Goal: Task Accomplishment & Management: Complete application form

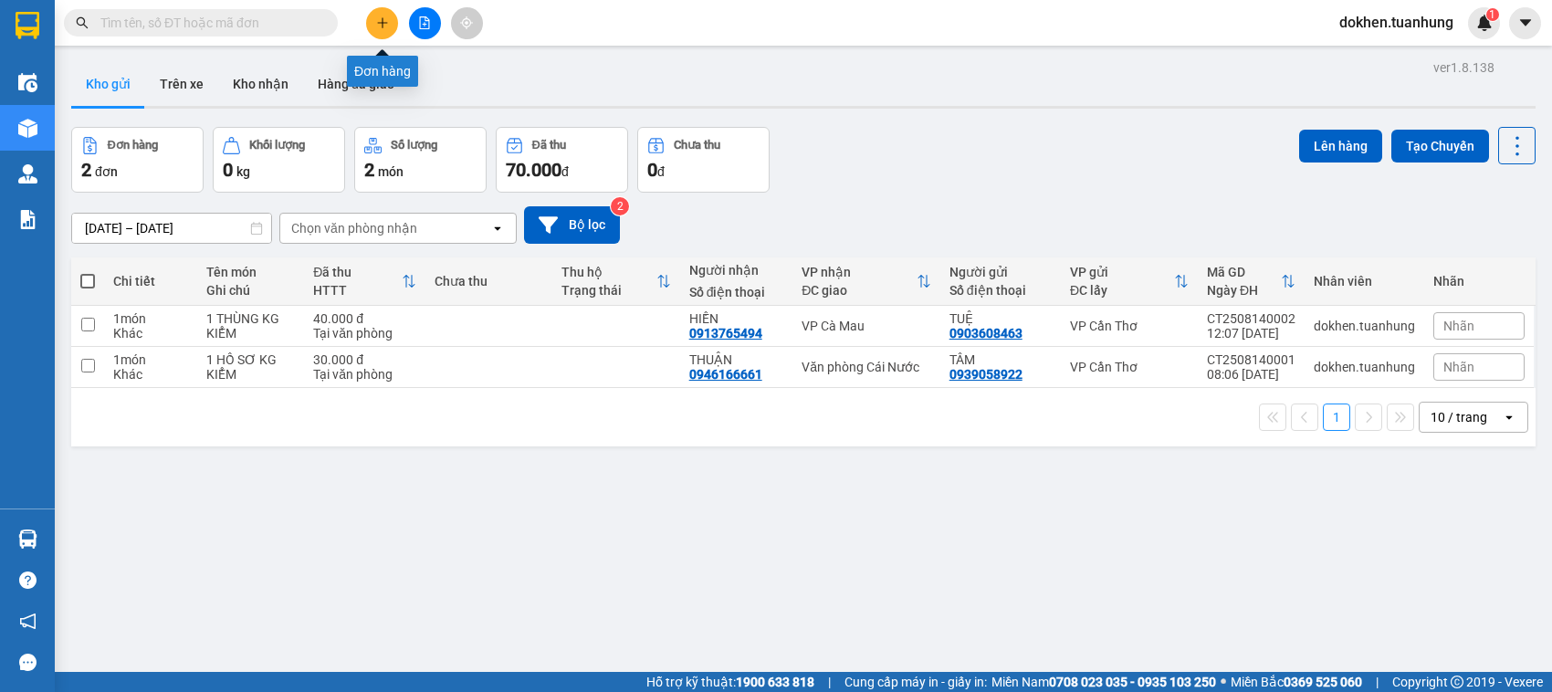
click at [379, 32] on button at bounding box center [382, 23] width 32 height 32
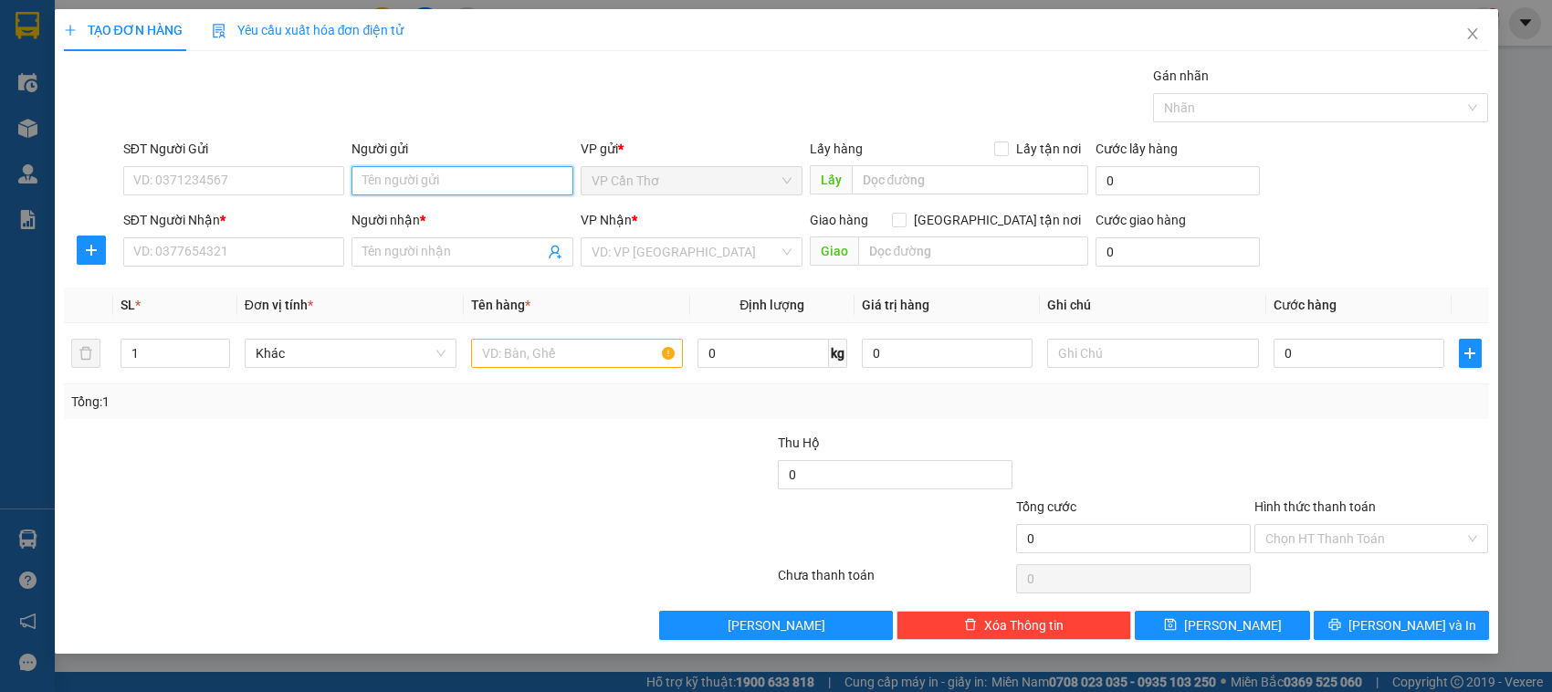
click at [353, 181] on input "Người gửi" at bounding box center [462, 180] width 222 height 29
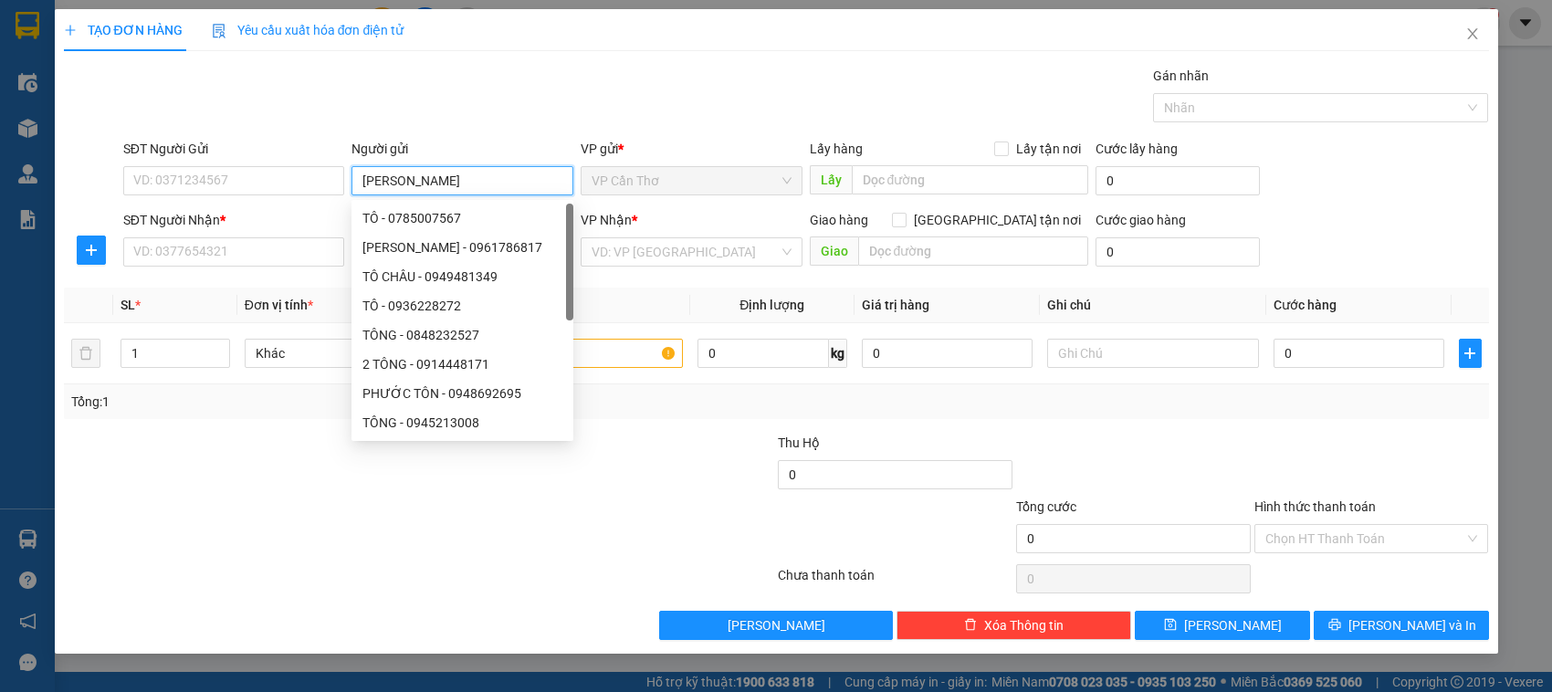
type input "TÔ NI"
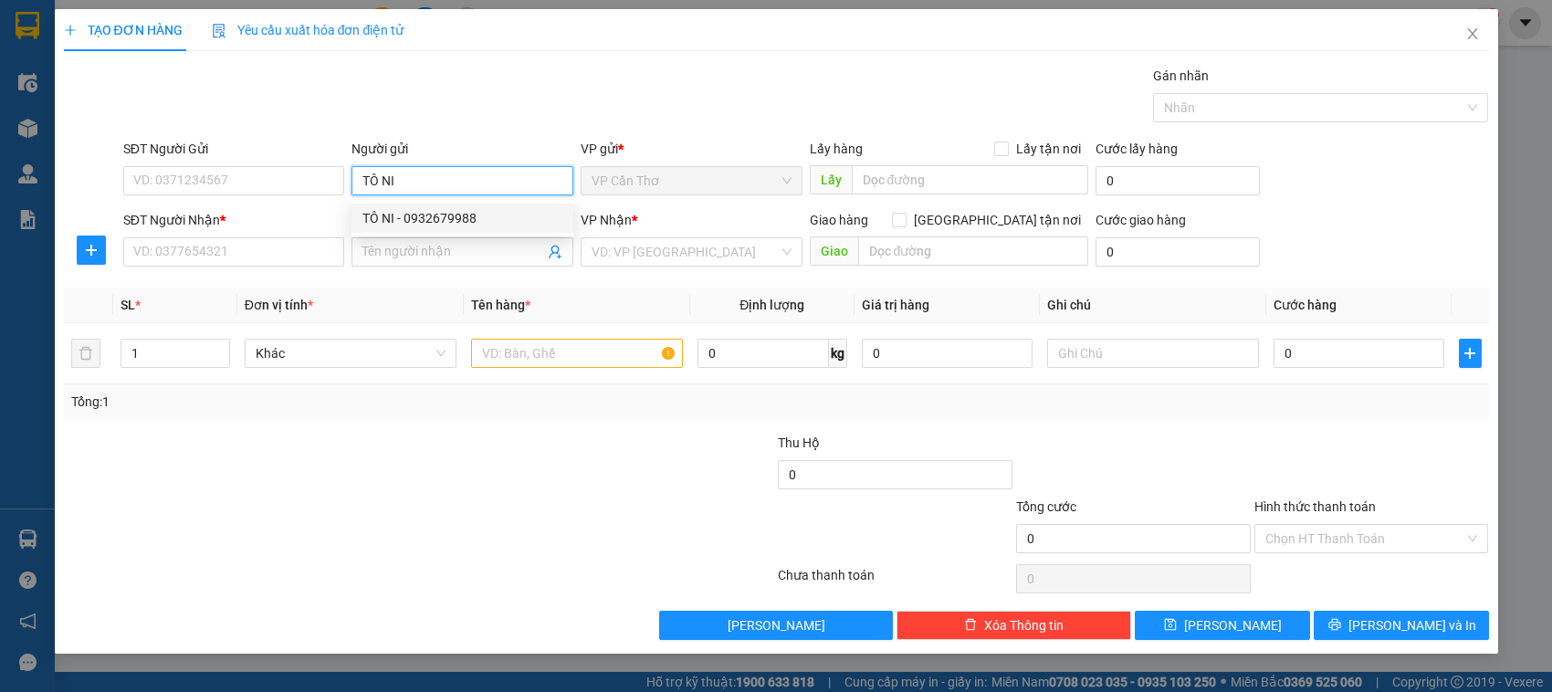
click at [363, 215] on div "TÔ NI - 0932679988" at bounding box center [462, 218] width 200 height 20
type input "0932679988"
type input "TÔ NI"
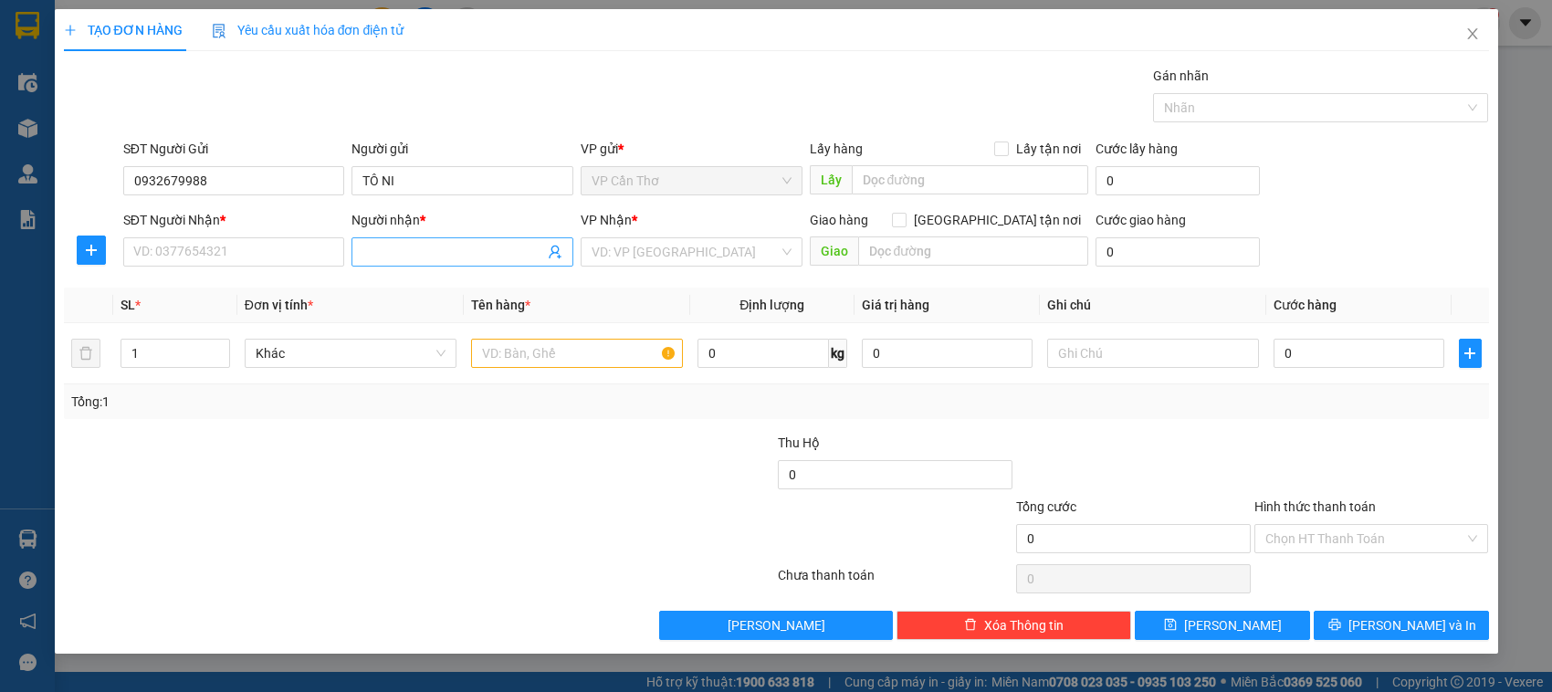
click at [557, 248] on icon "user-add" at bounding box center [555, 252] width 15 height 15
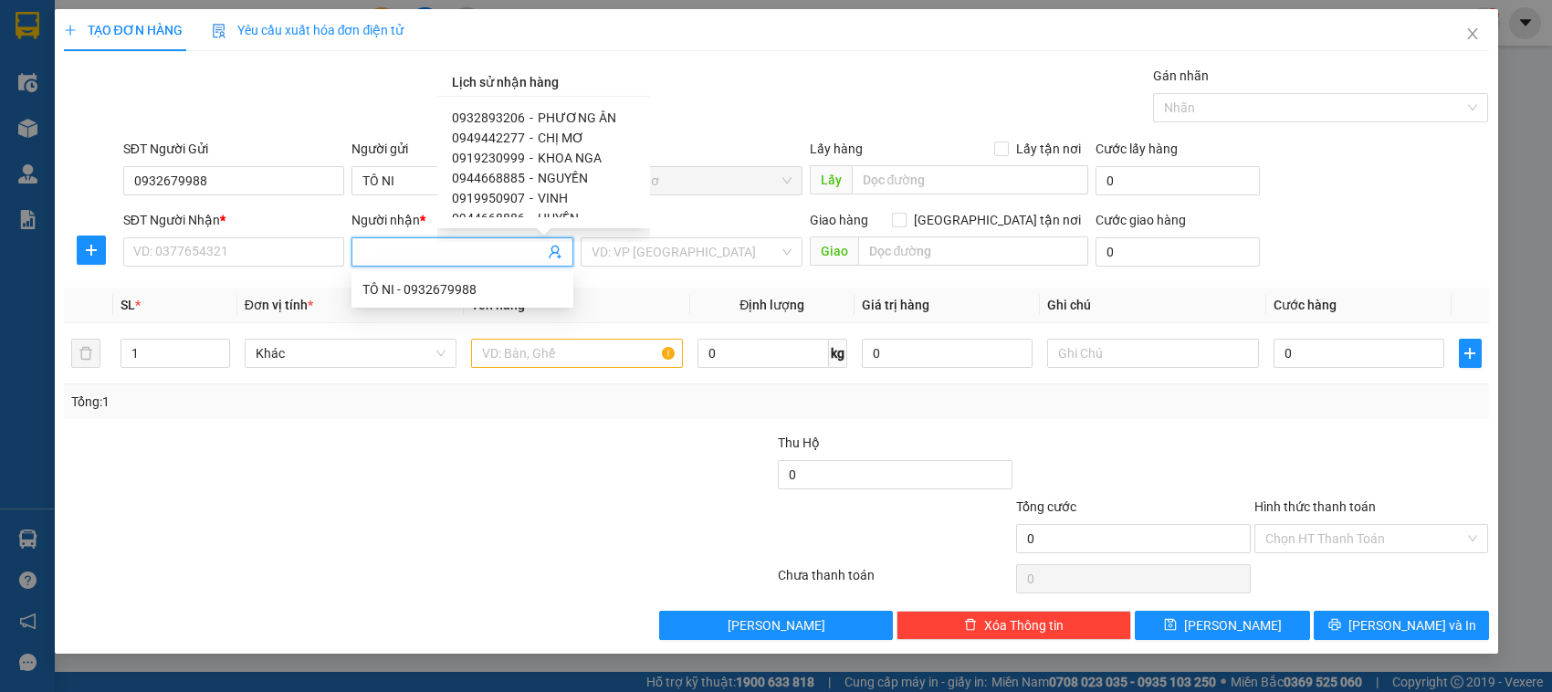
click at [555, 132] on span "CHỊ MƠ" at bounding box center [561, 138] width 47 height 15
type input "0949442277"
type input "CHỊ MƠ"
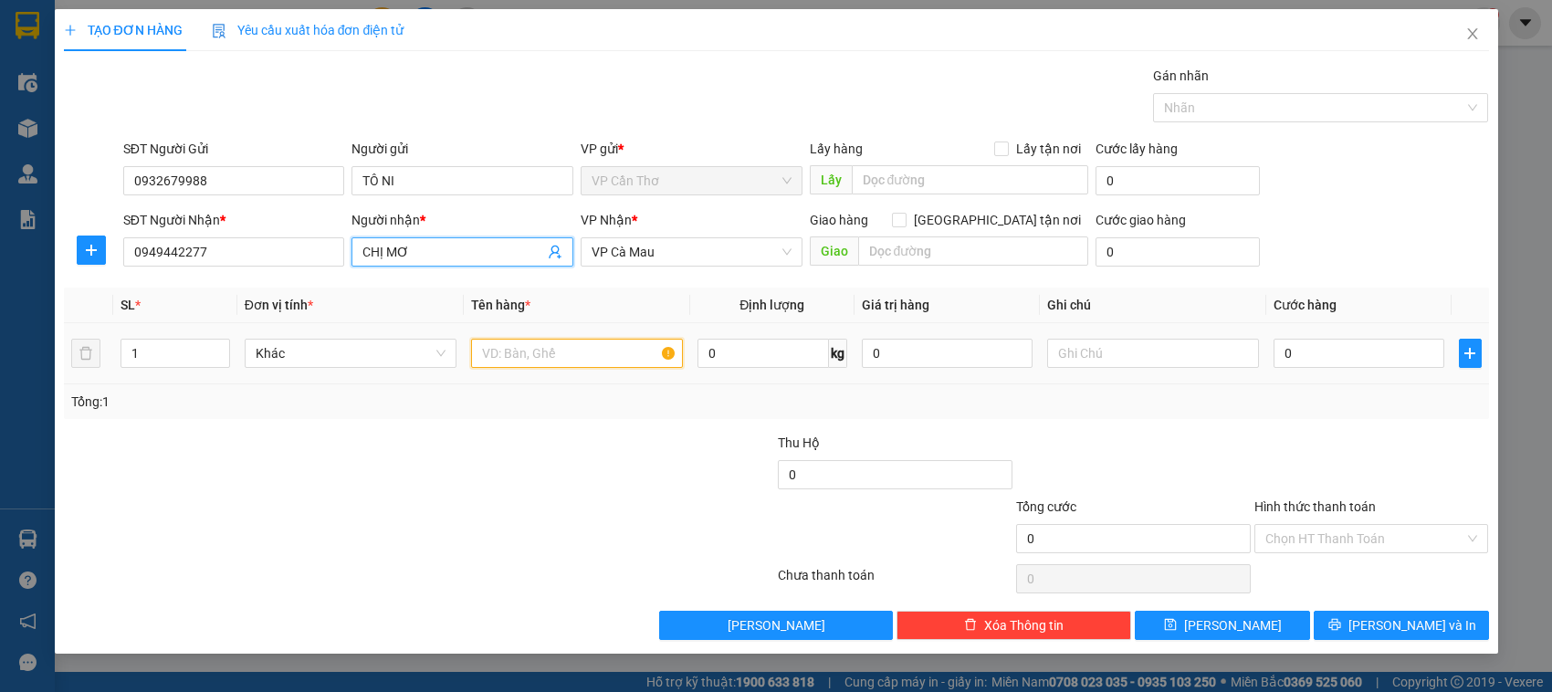
click at [500, 357] on input "text" at bounding box center [577, 353] width 212 height 29
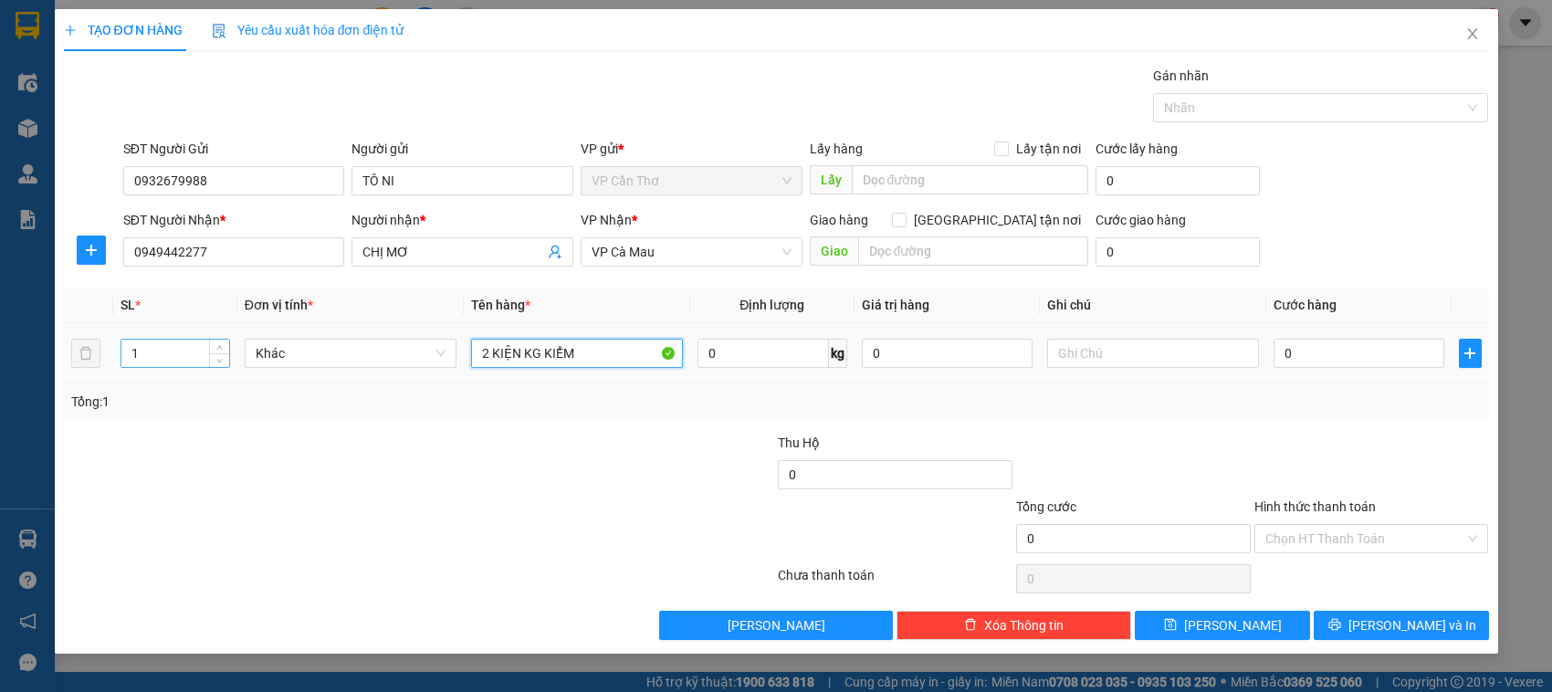
type input "2 KIỆN KG KIỂM"
click at [147, 359] on input "1" at bounding box center [174, 353] width 107 height 27
type input "2"
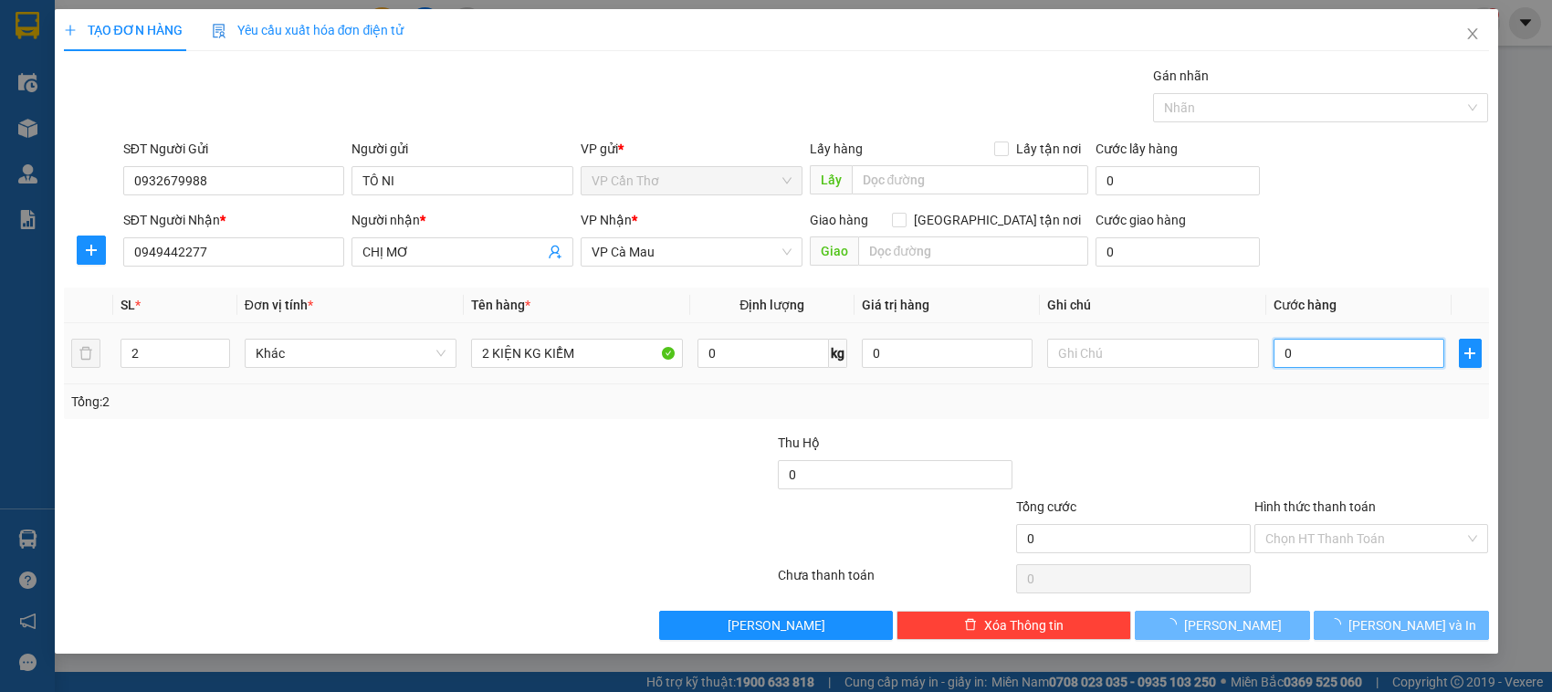
click at [1289, 344] on input "0" at bounding box center [1358, 353] width 171 height 29
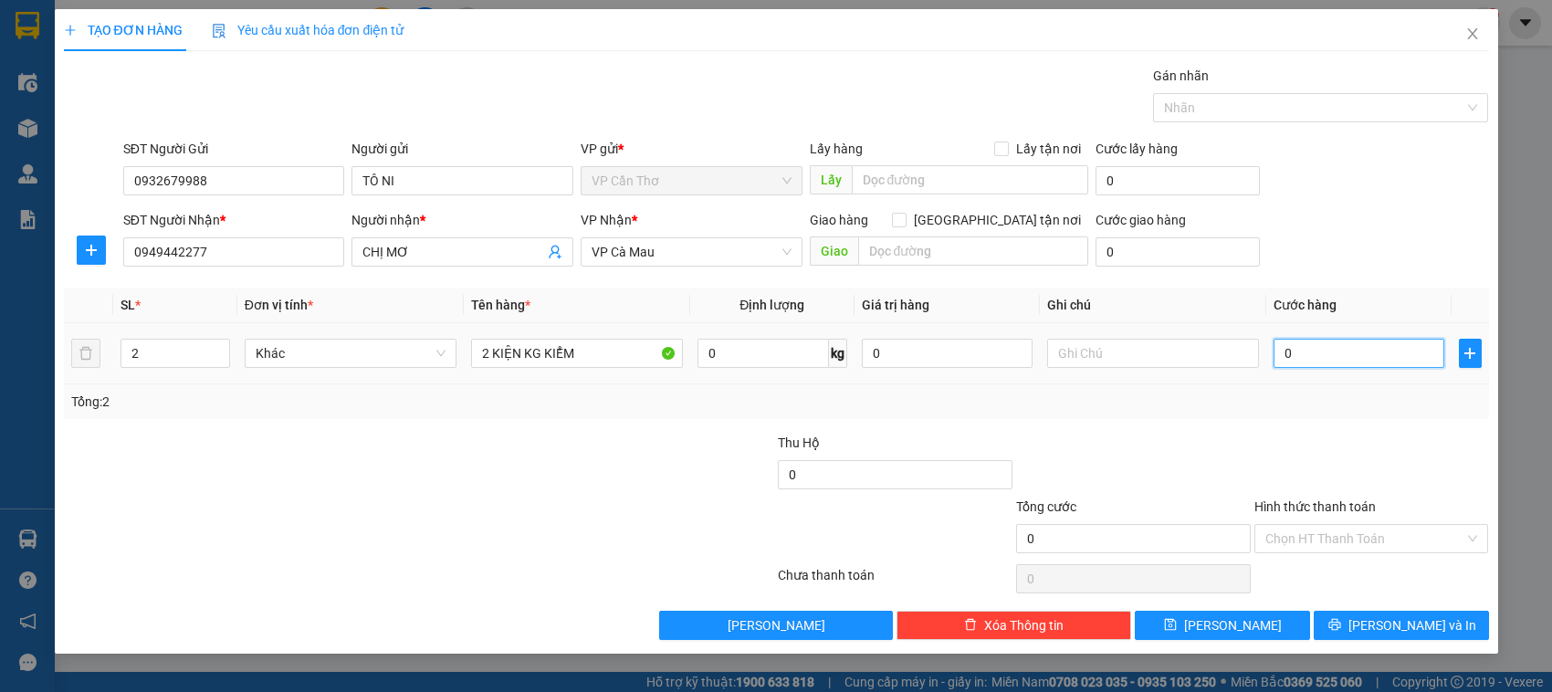
type input "8"
type input "80"
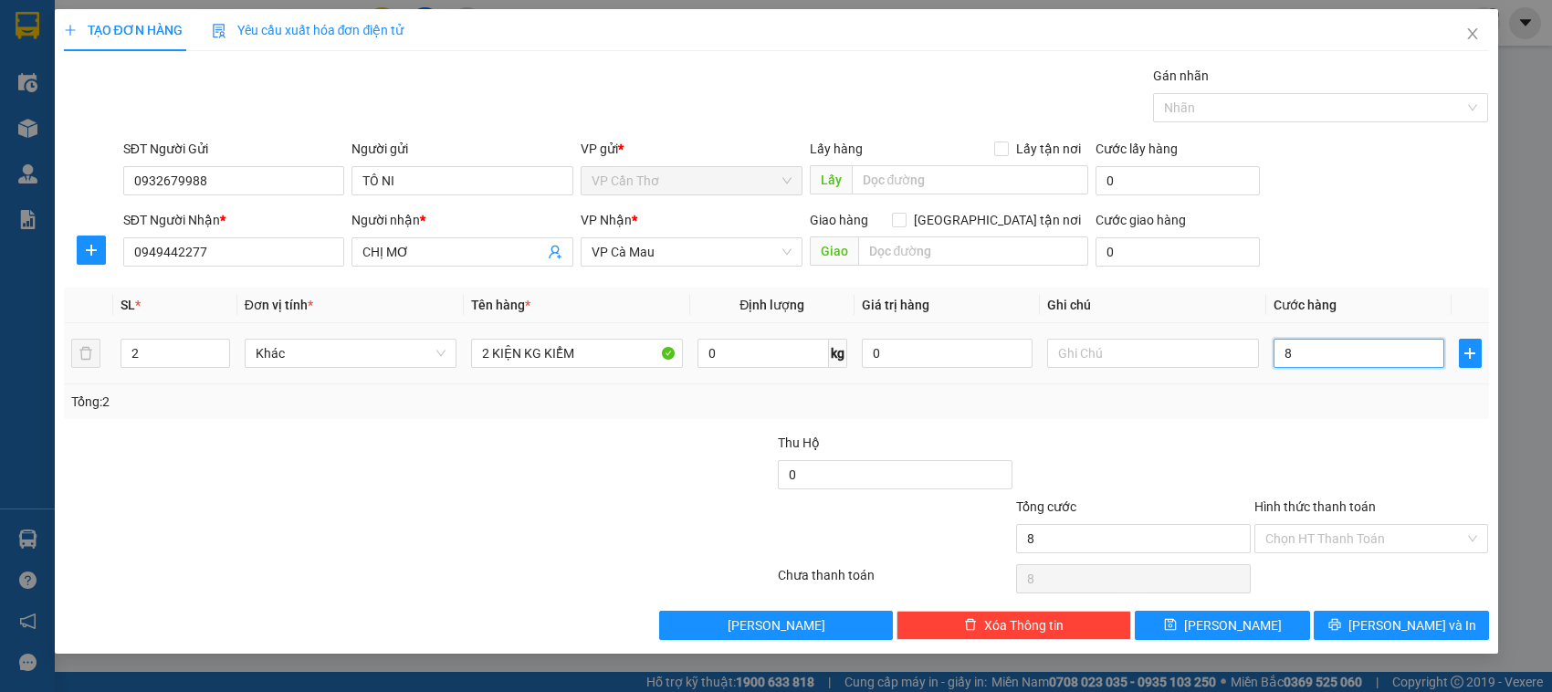
type input "80"
type input "800"
type input "8.000"
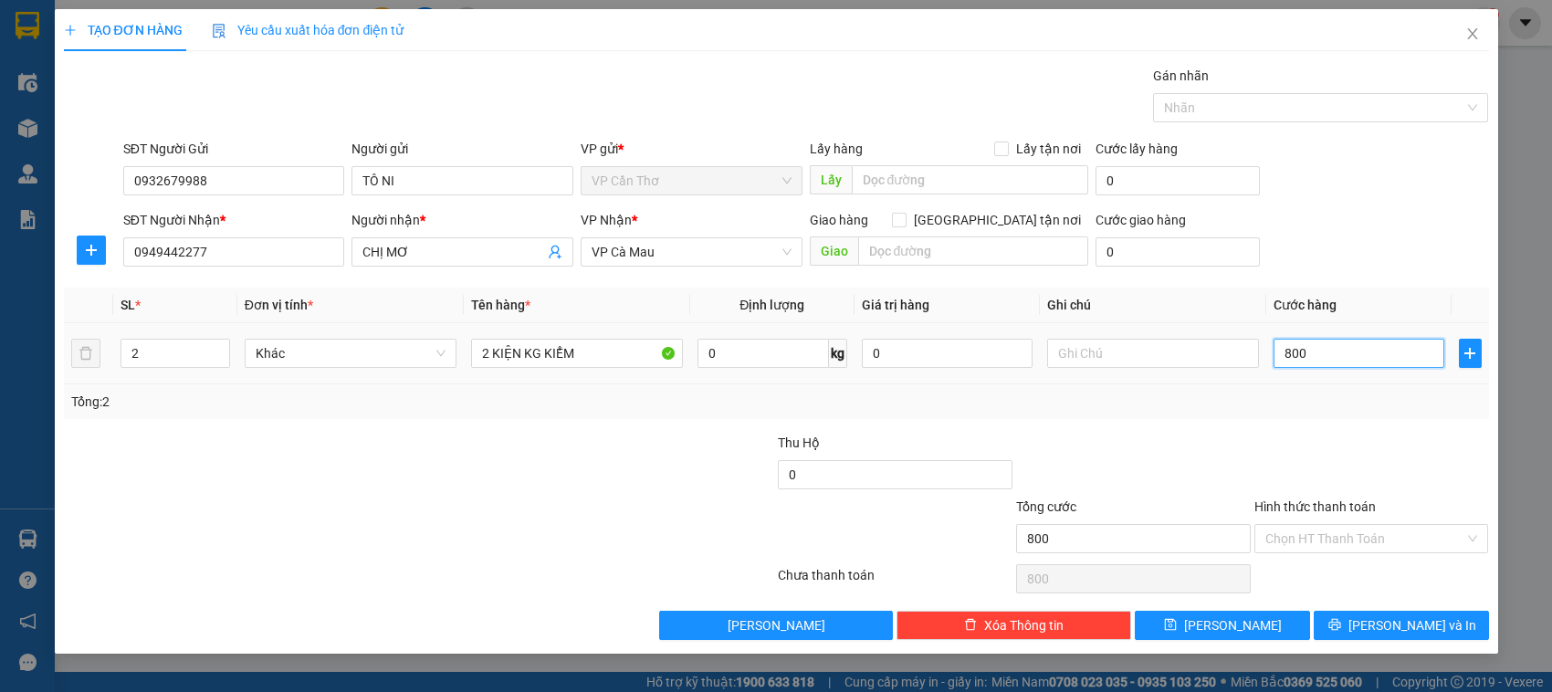
type input "8.000"
type input "80.000"
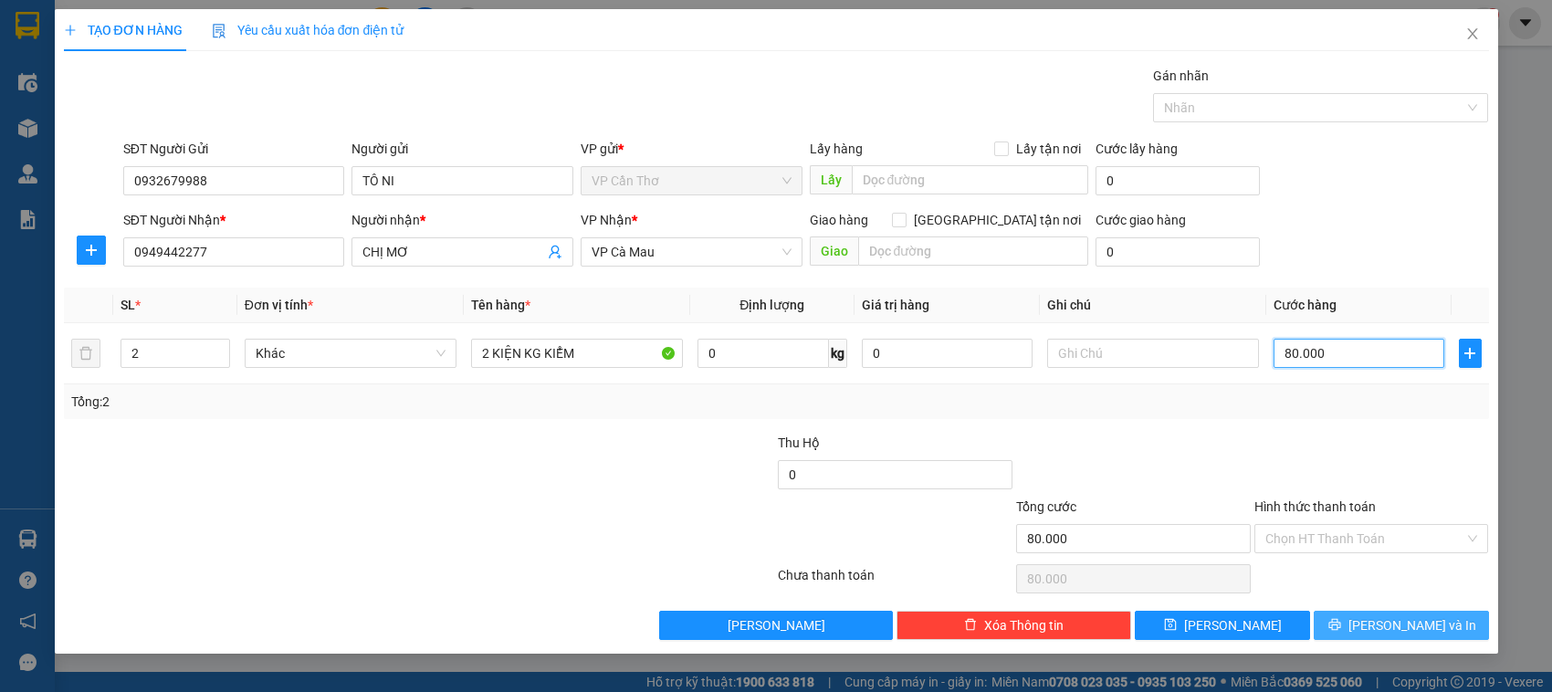
type input "80.000"
click at [1354, 630] on button "[PERSON_NAME] và In" at bounding box center [1401, 625] width 175 height 29
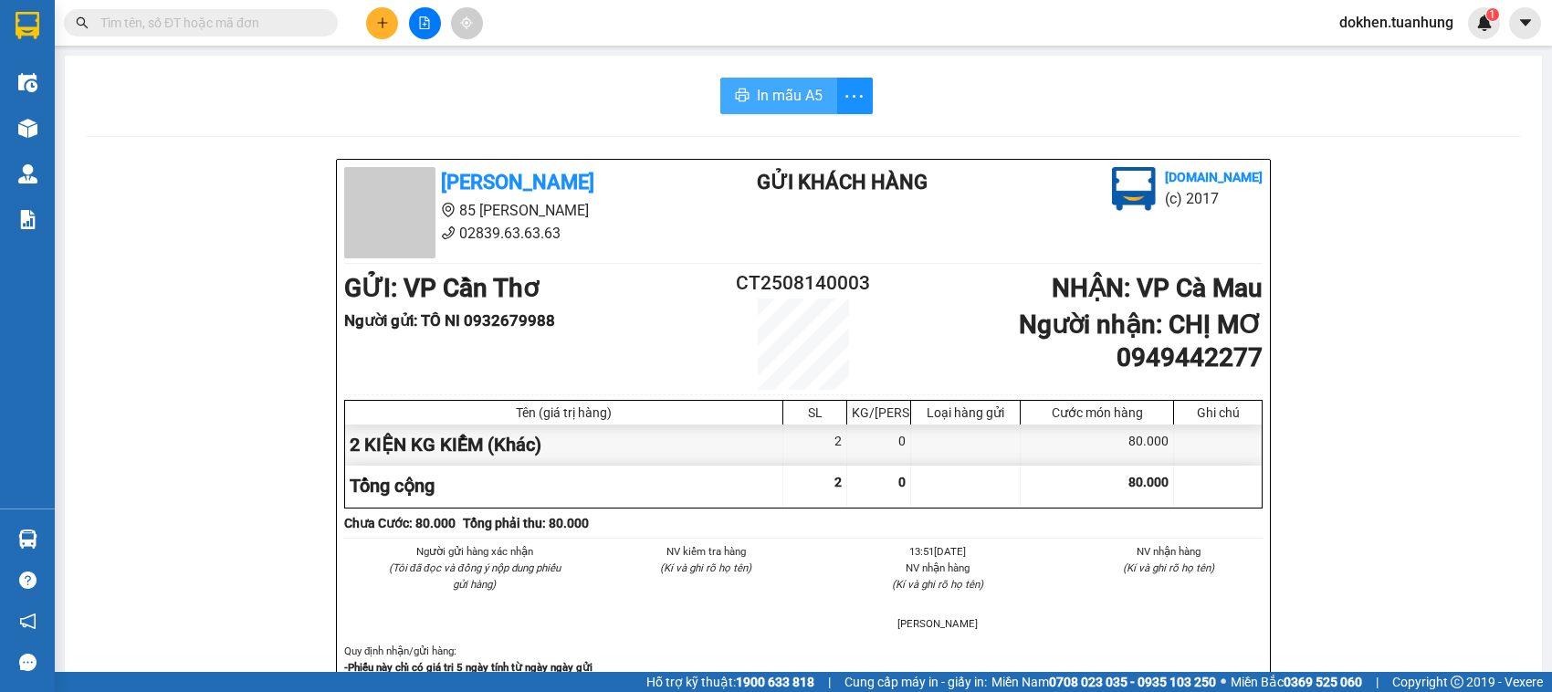
click at [773, 89] on span "In mẫu A5" at bounding box center [790, 95] width 66 height 23
click at [776, 101] on span "In mẫu A5" at bounding box center [790, 95] width 66 height 23
drag, startPoint x: 776, startPoint y: 101, endPoint x: 1179, endPoint y: 621, distance: 657.7
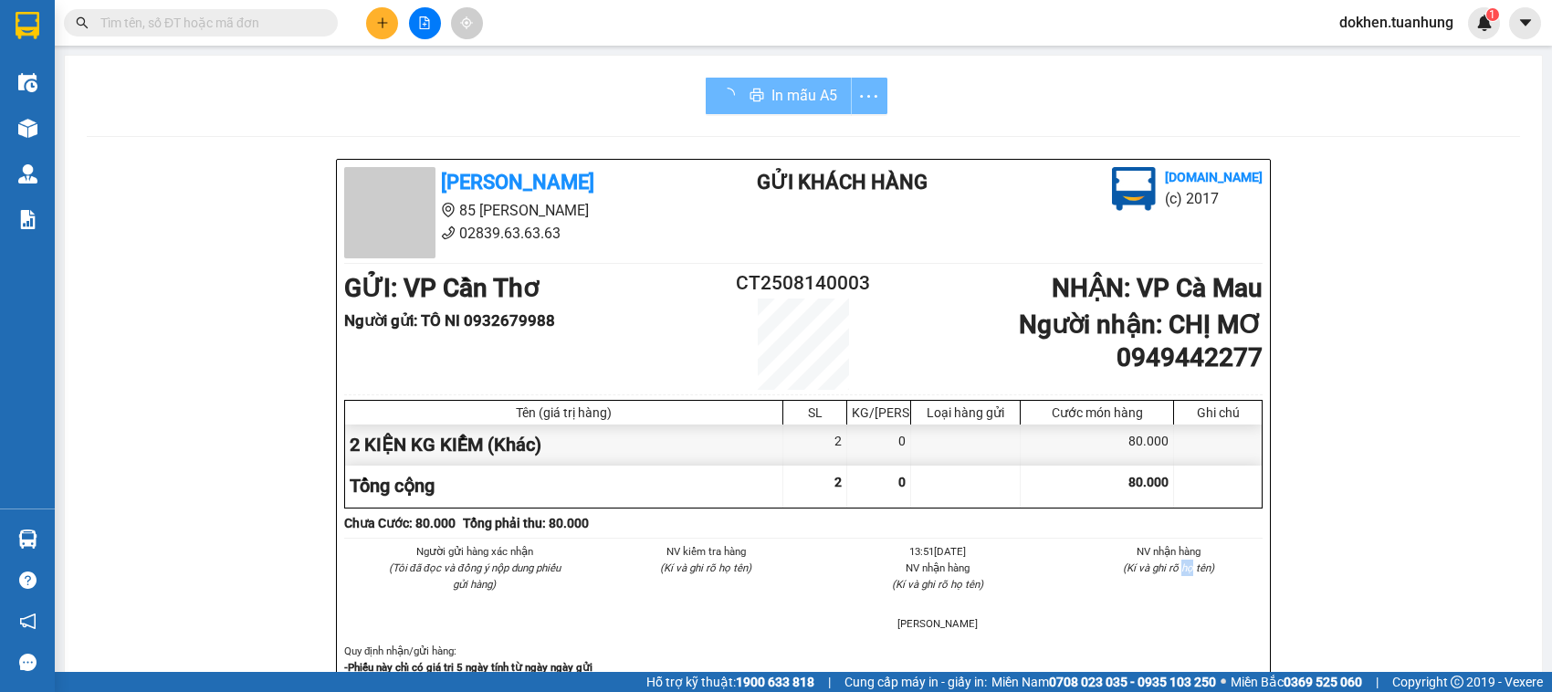
click at [1179, 621] on div "Người gửi hàng xác nhận (Tôi đã đọc và đồng ý nộp dung phiếu gửi hàng) NV kiểm …" at bounding box center [804, 593] width 926 height 100
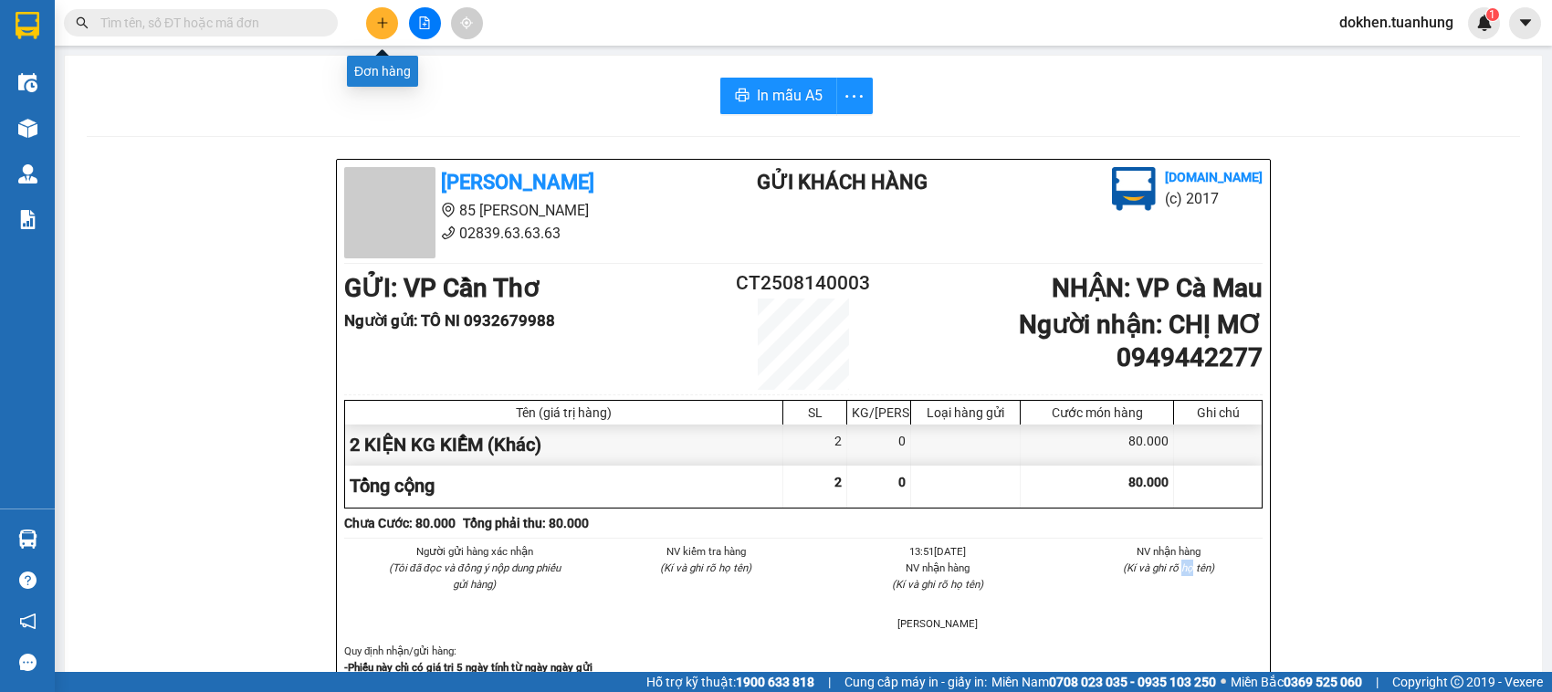
click at [379, 18] on icon "plus" at bounding box center [382, 22] width 13 height 13
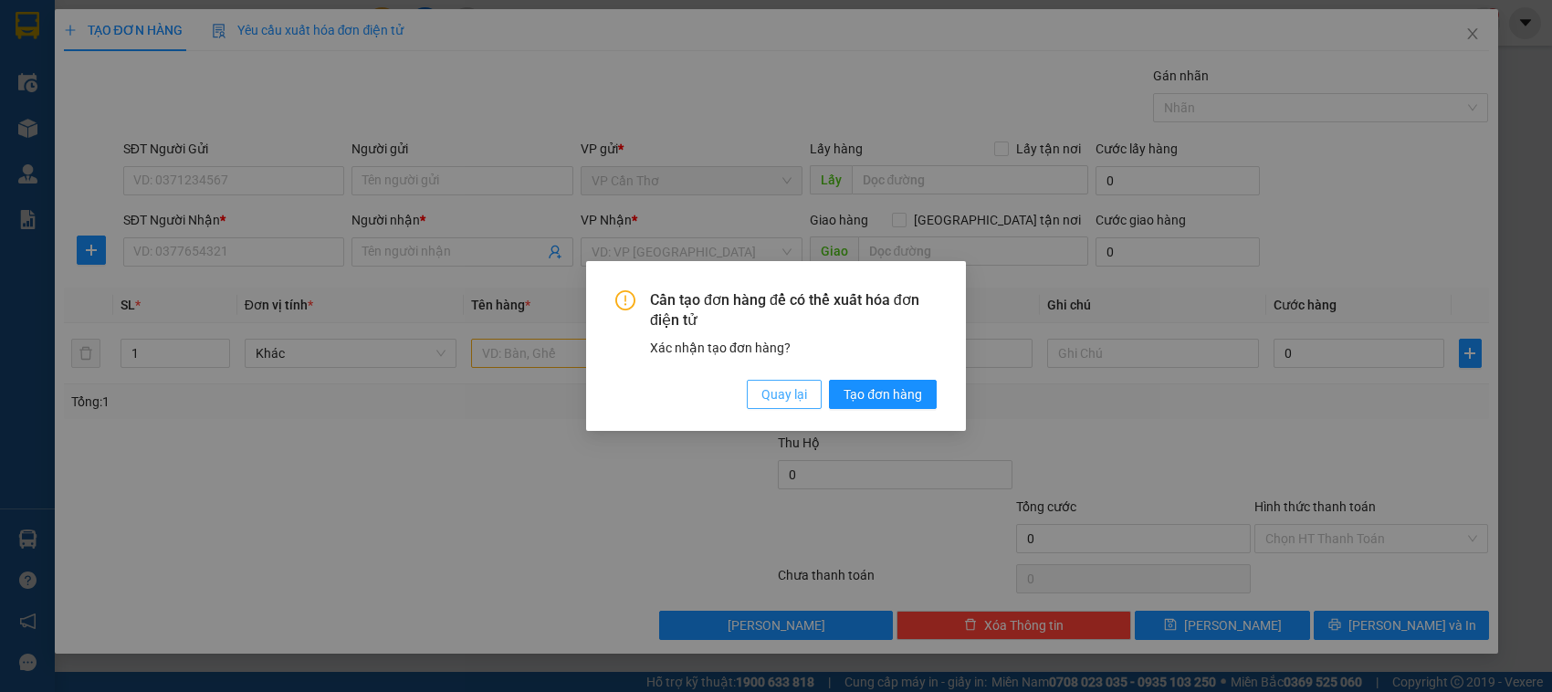
click at [781, 403] on span "Quay lại" at bounding box center [784, 394] width 46 height 20
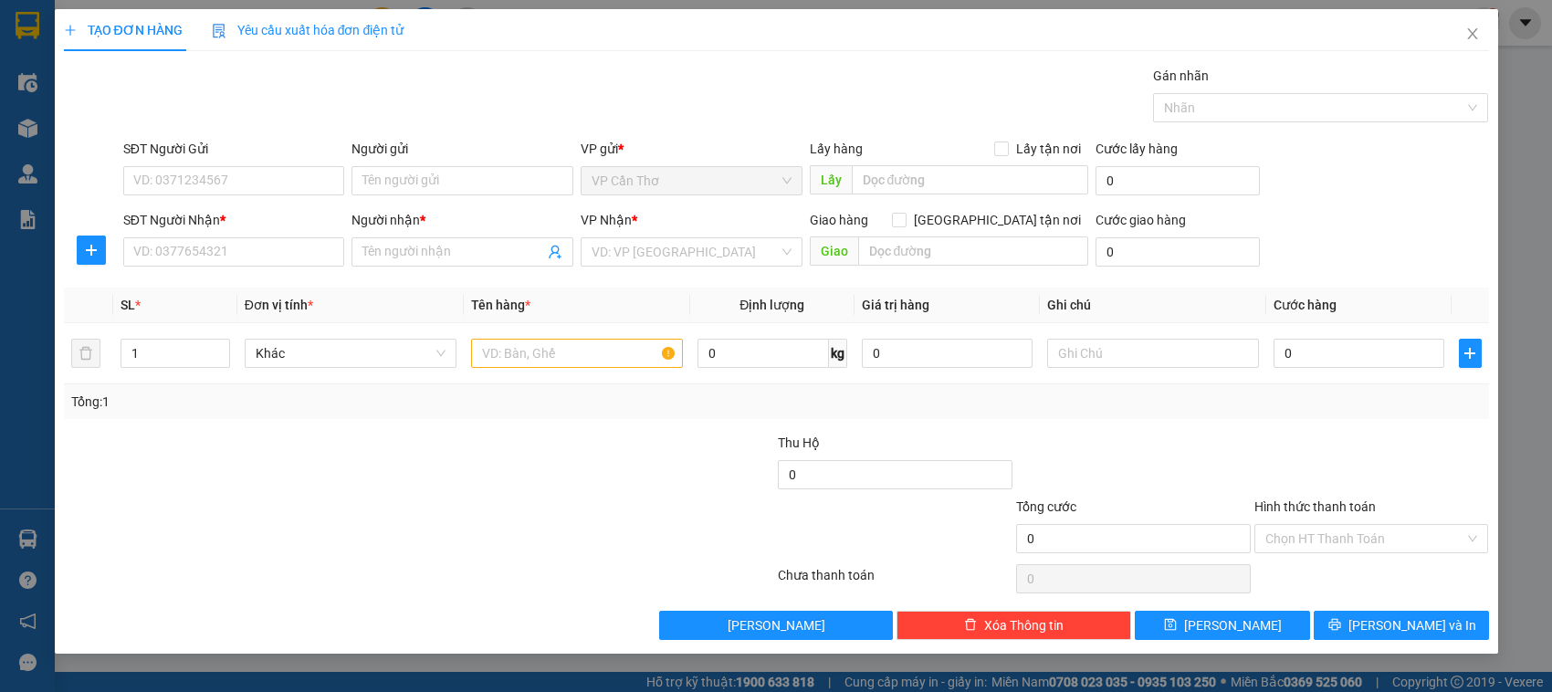
click at [781, 403] on div "Cần tạo đơn hàng để có thể xuất hóa đơn điện tử Xác nhận tạo đơn hàng? Quay lại…" at bounding box center [776, 346] width 1552 height 692
click at [302, 185] on input "SĐT Người Gửi" at bounding box center [234, 180] width 222 height 29
click at [430, 180] on input "Người gửi" at bounding box center [462, 180] width 222 height 29
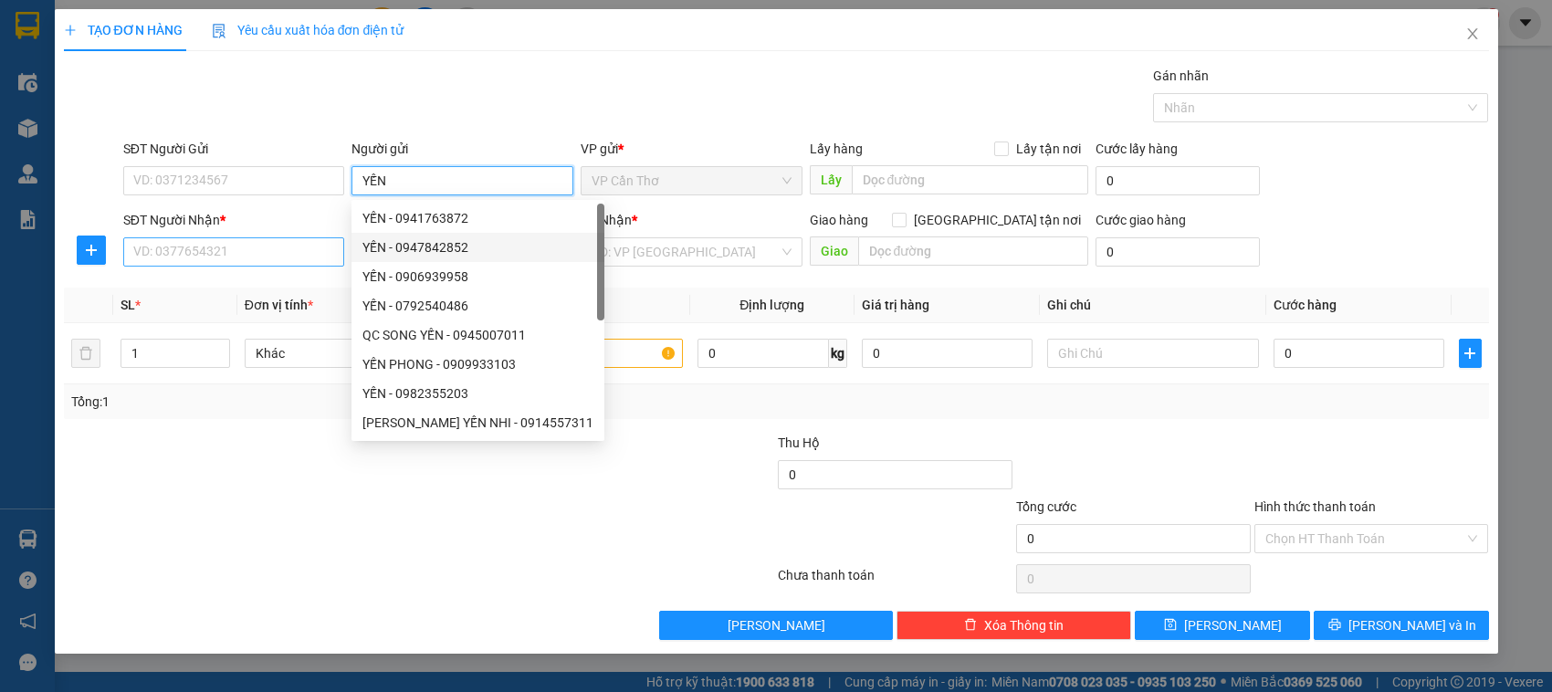
type input "YẾN"
click at [248, 247] on input "SĐT Người Nhận *" at bounding box center [234, 251] width 222 height 29
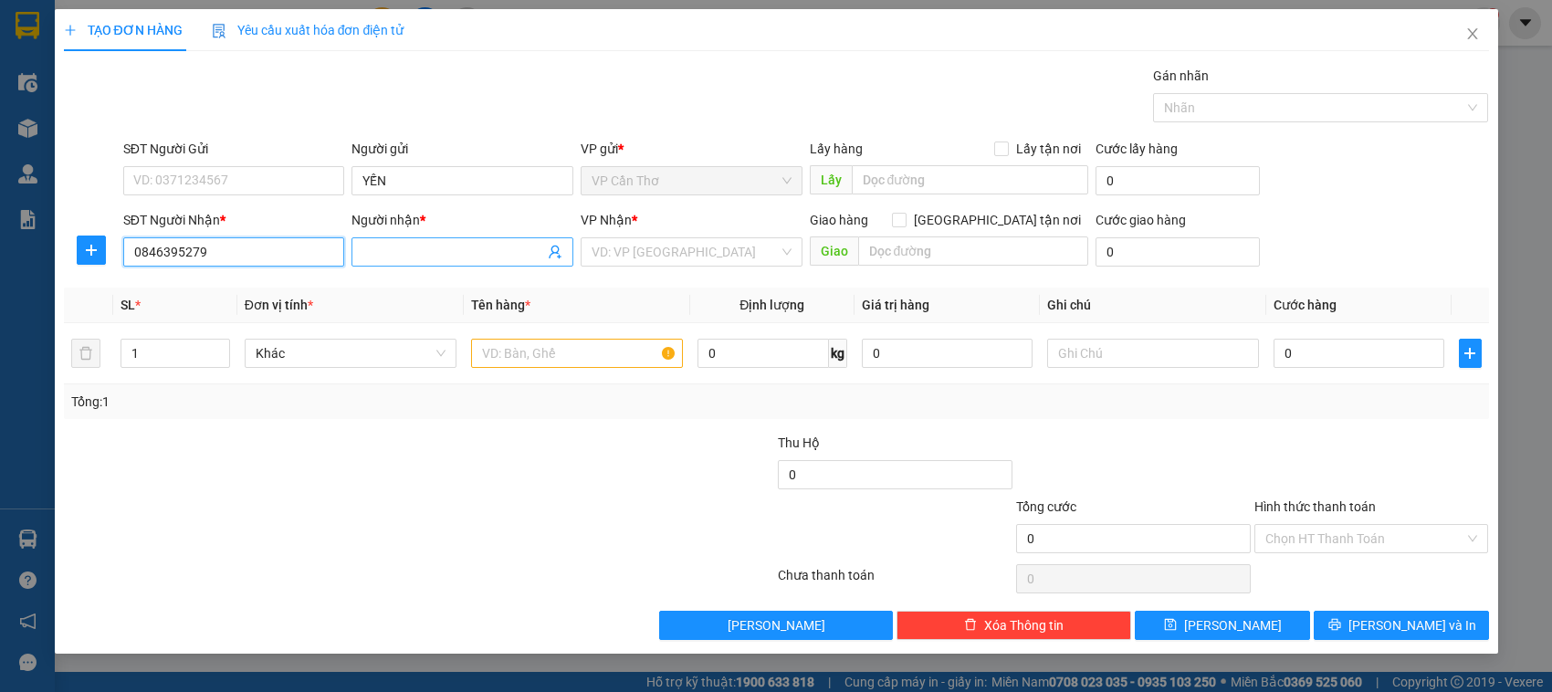
type input "0846395279"
click at [434, 247] on input "Người nhận *" at bounding box center [453, 252] width 182 height 20
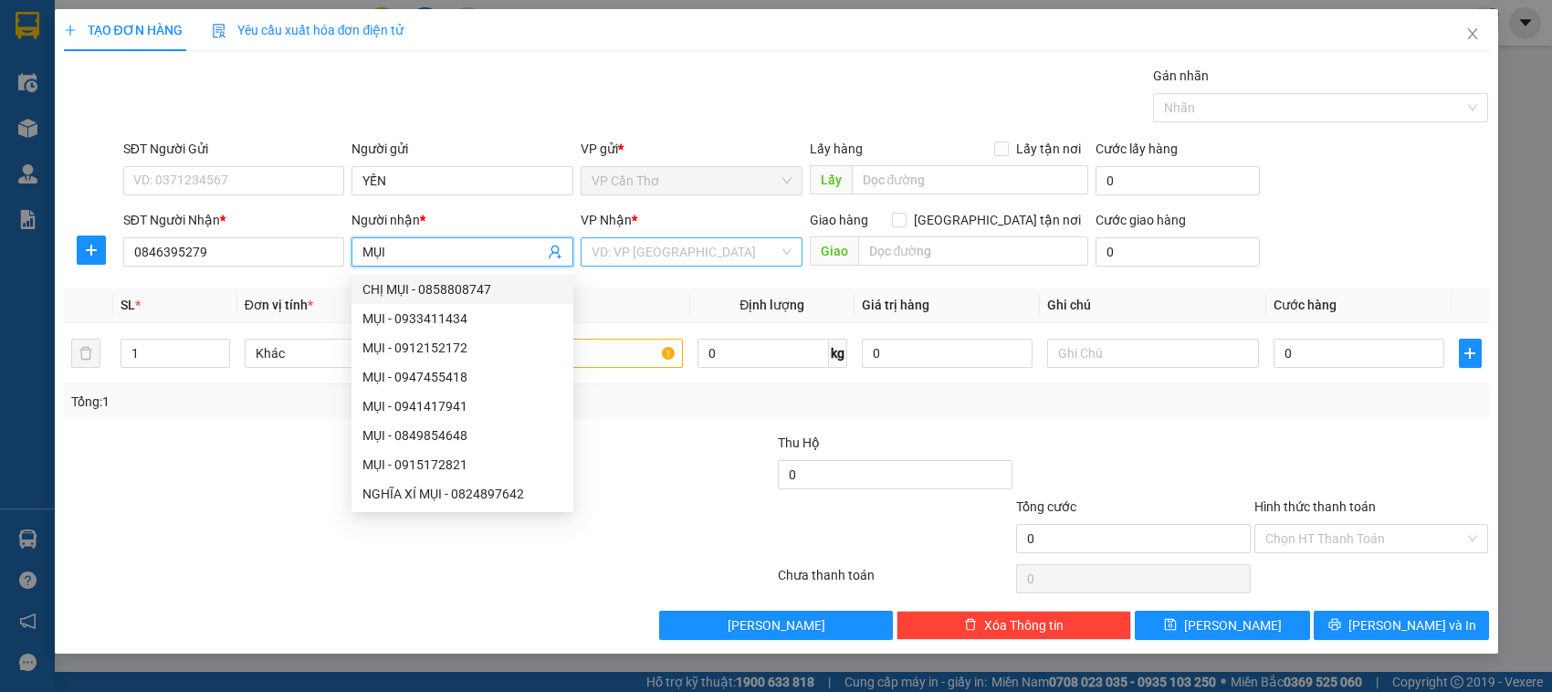
type input "MỤI"
click at [680, 251] on input "search" at bounding box center [685, 251] width 187 height 27
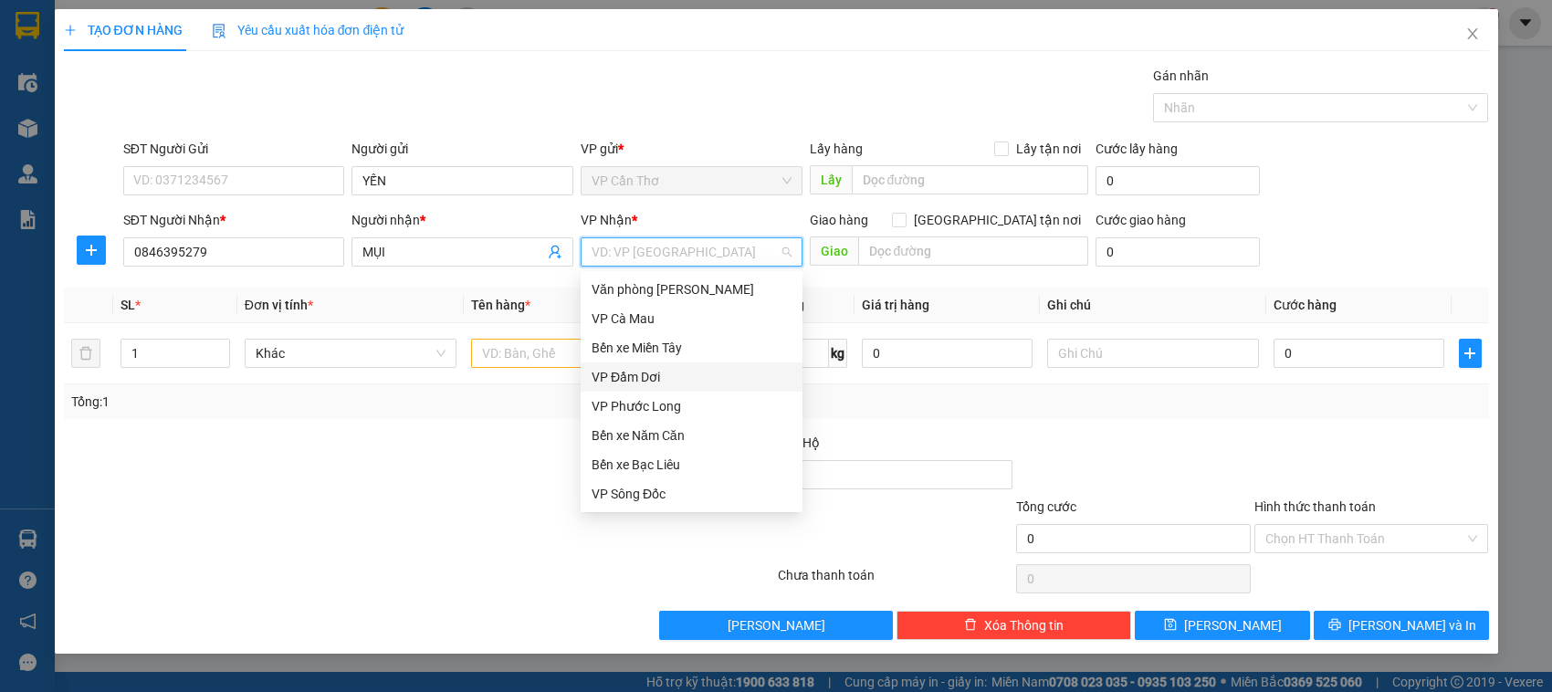
type input "V"
click at [664, 496] on div "Văn phòng Cái Nước" at bounding box center [692, 494] width 200 height 20
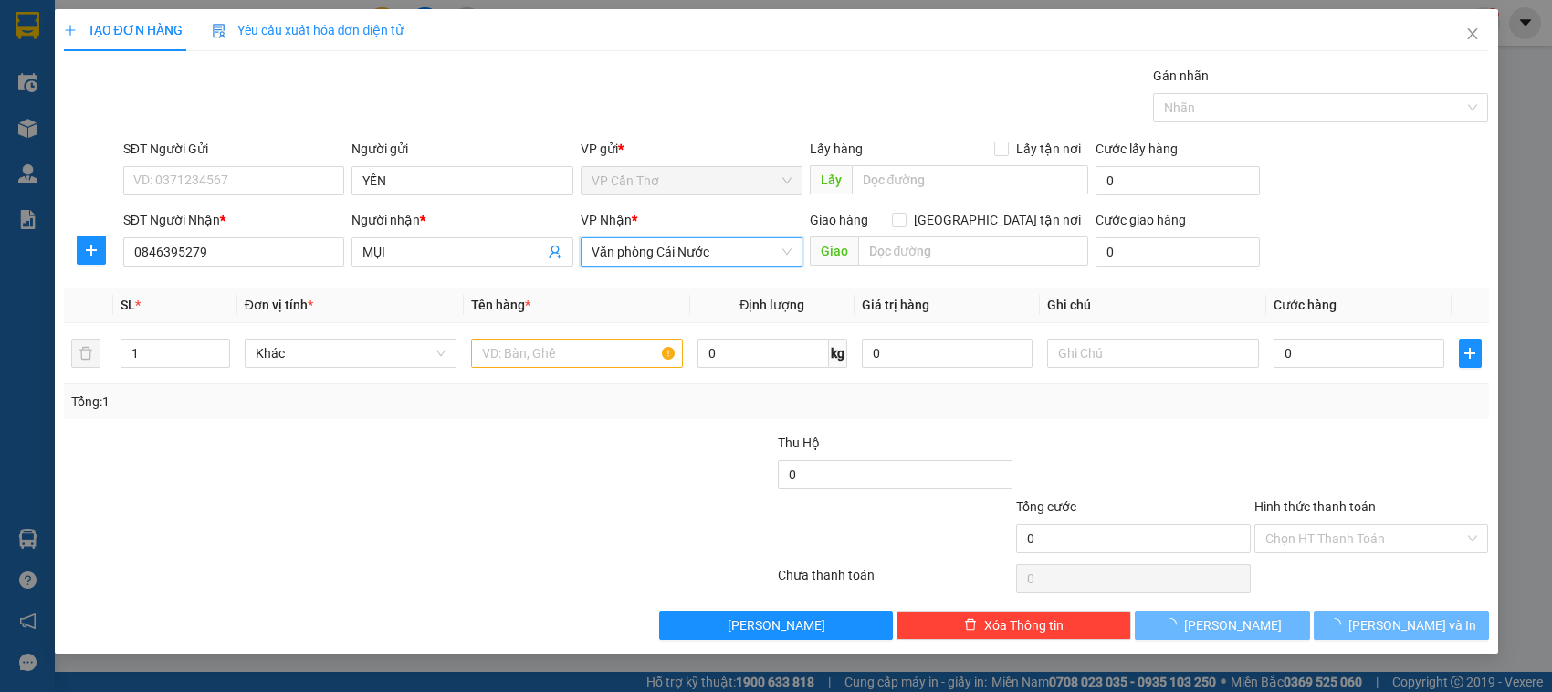
click at [664, 496] on div at bounding box center [657, 465] width 238 height 64
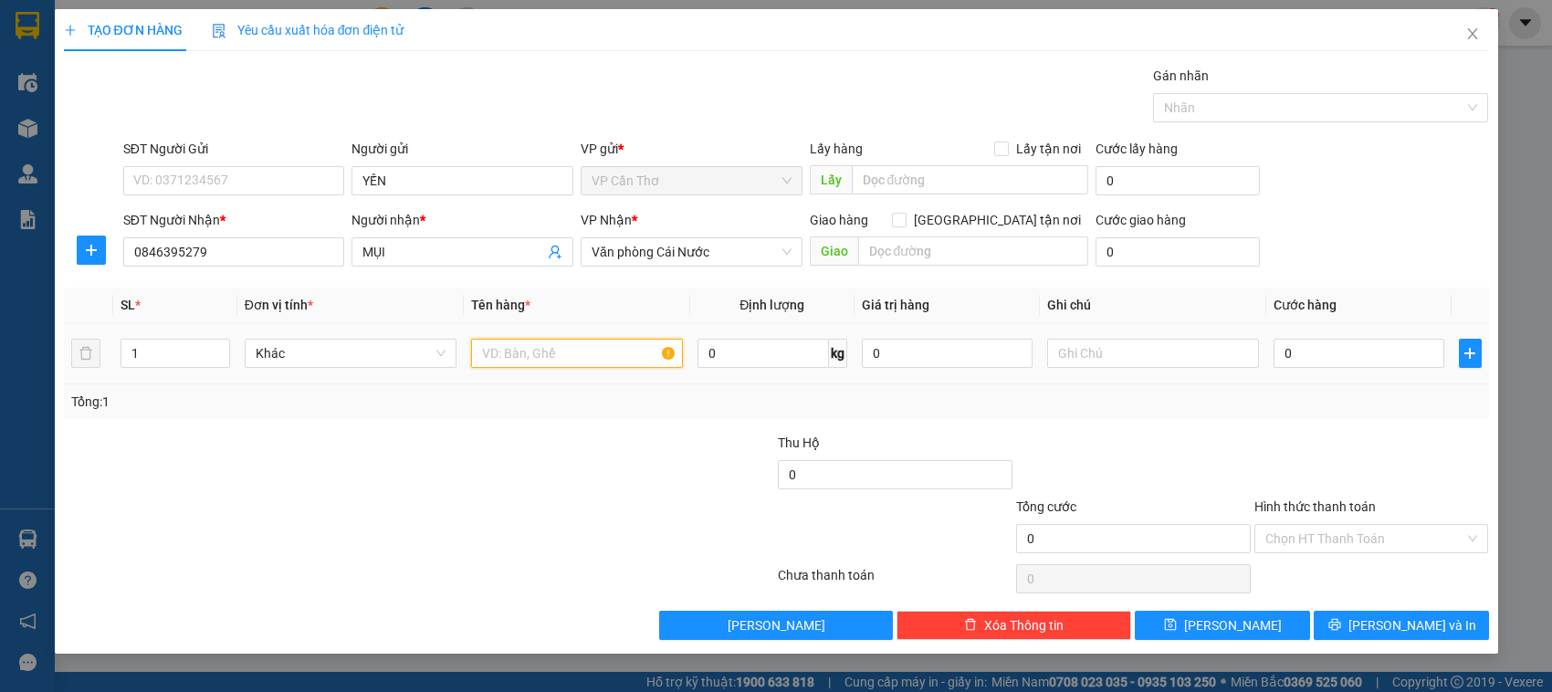
click at [495, 363] on input "text" at bounding box center [577, 353] width 212 height 29
type input "1 BAO KG KIỂM"
click at [1279, 354] on input "0" at bounding box center [1358, 353] width 171 height 29
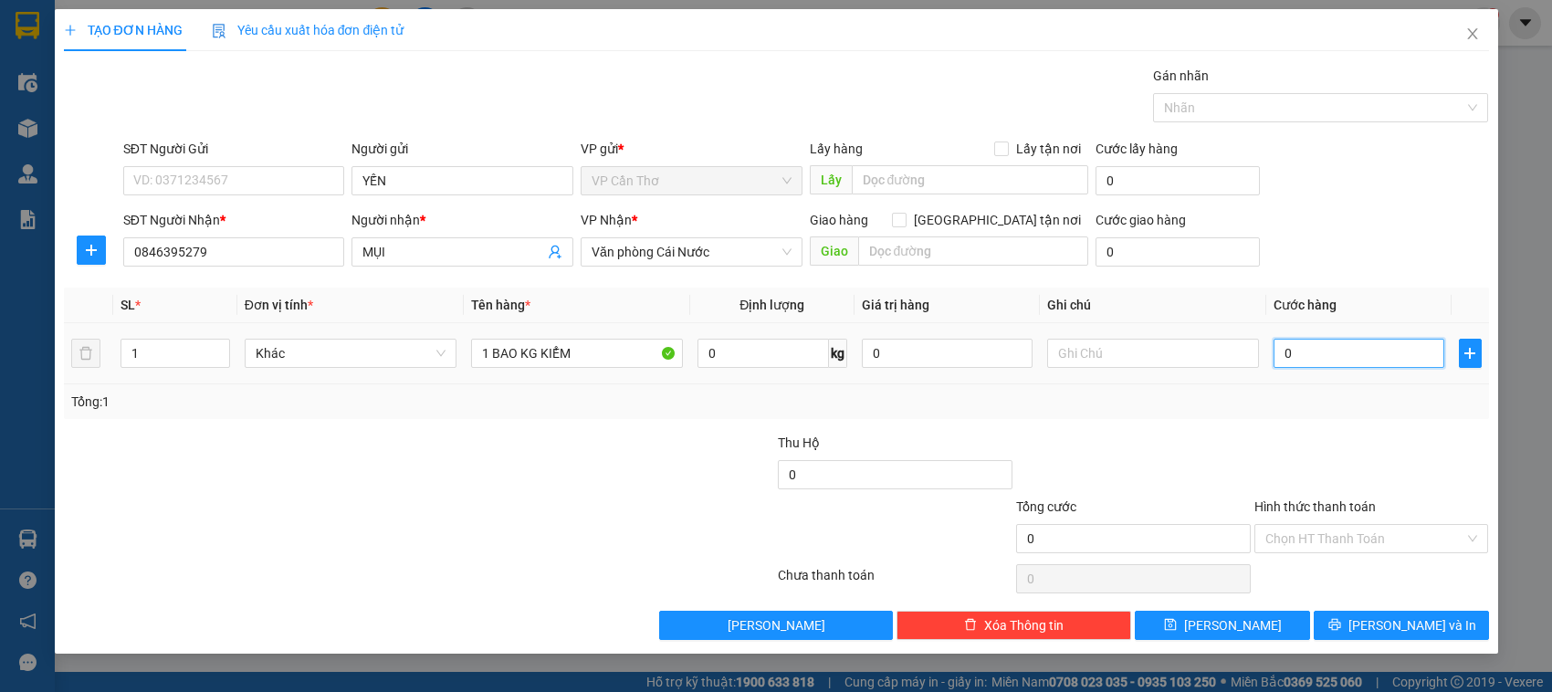
type input "5"
type input "50"
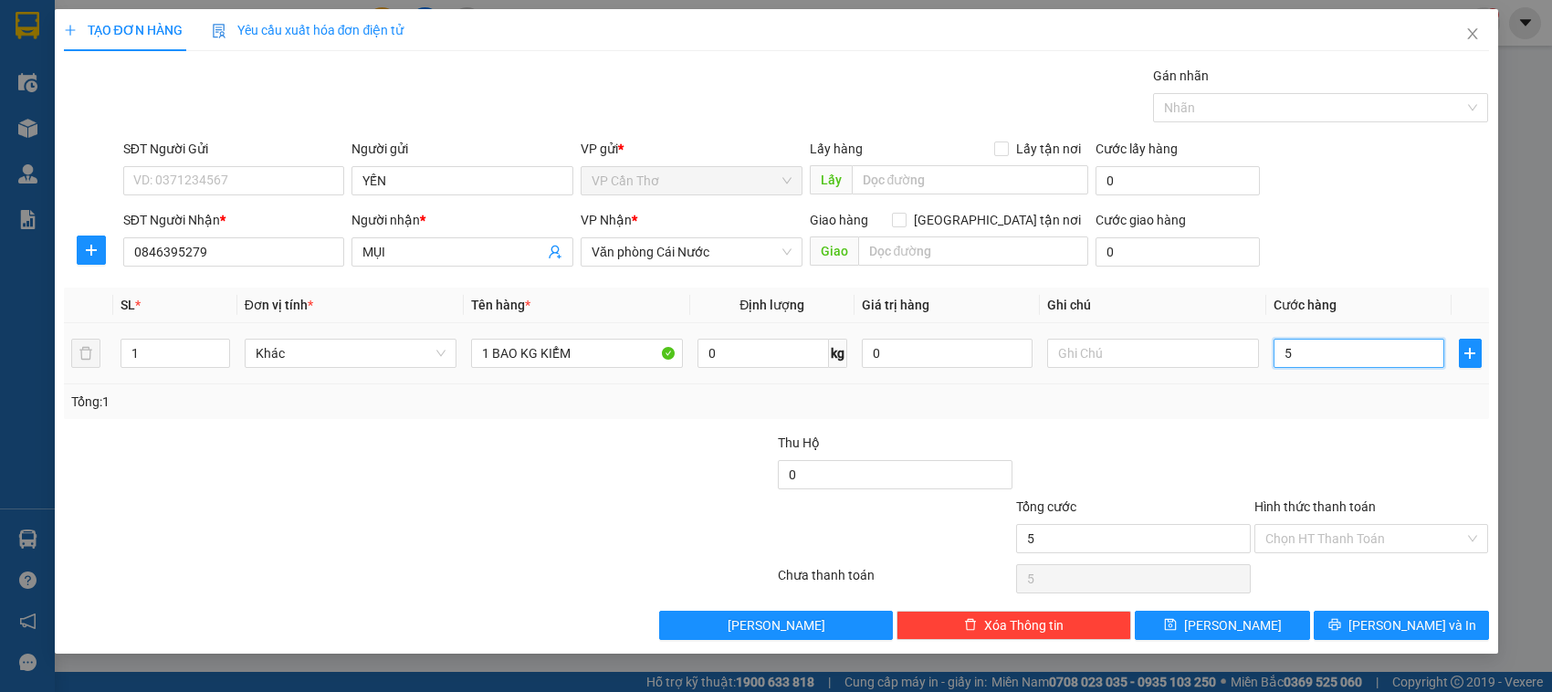
type input "50"
type input "500"
type input "5.000"
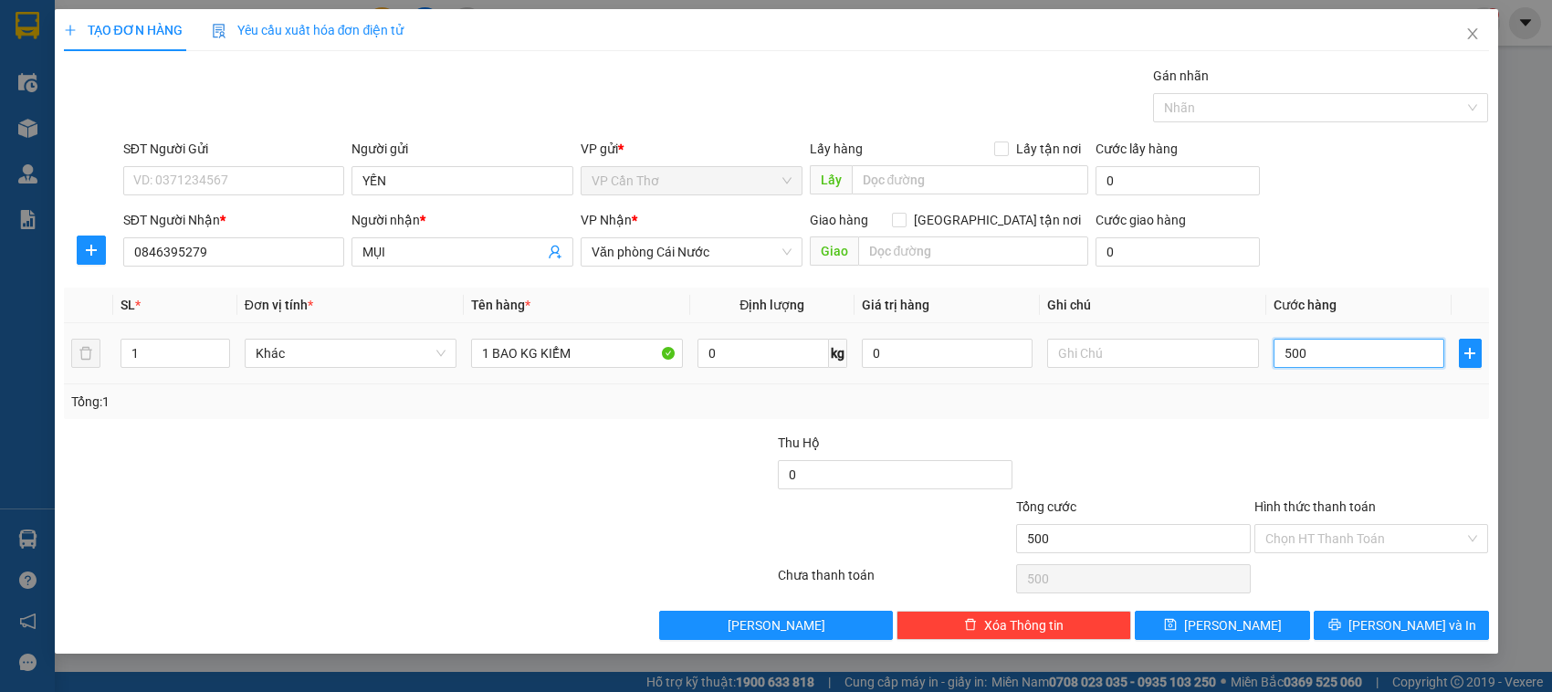
type input "5.000"
type input "50.000"
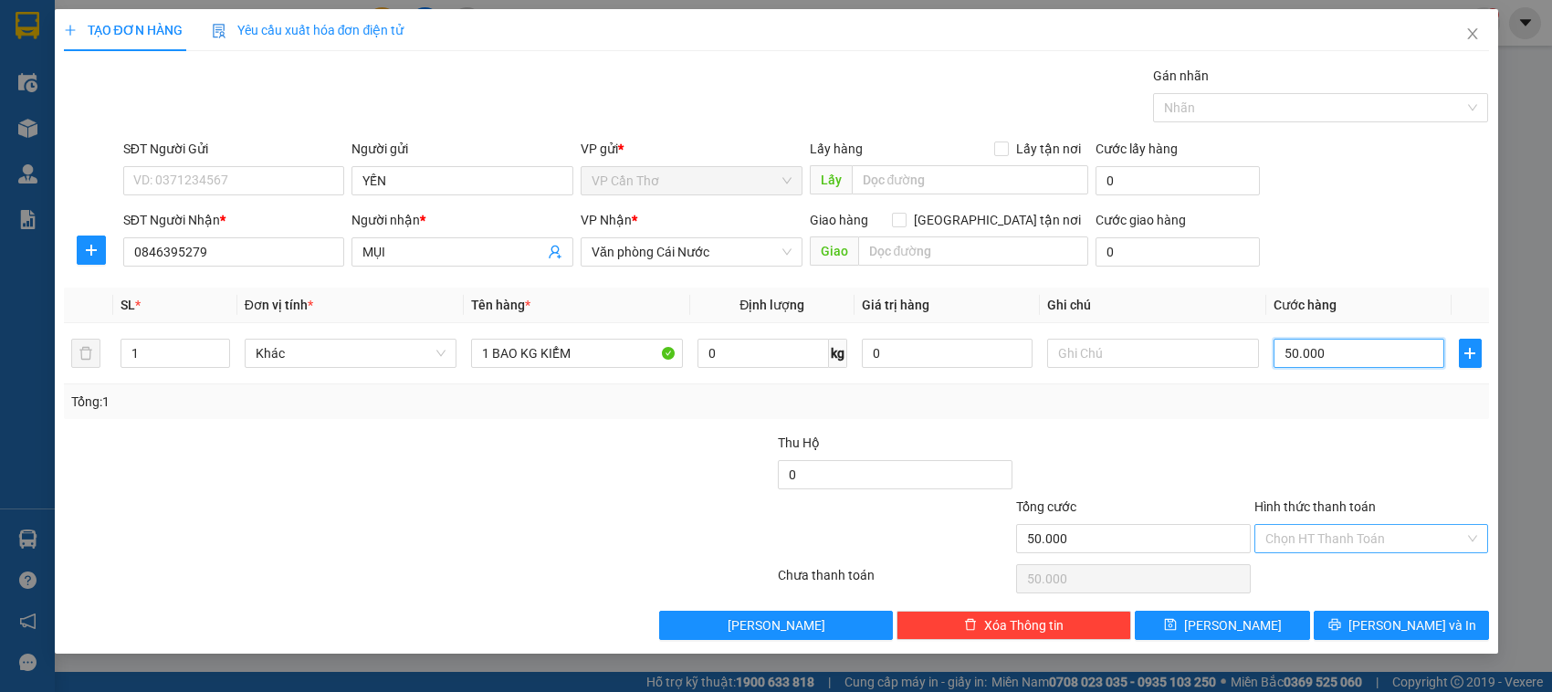
type input "50.000"
click at [1344, 540] on input "Hình thức thanh toán" at bounding box center [1365, 538] width 200 height 27
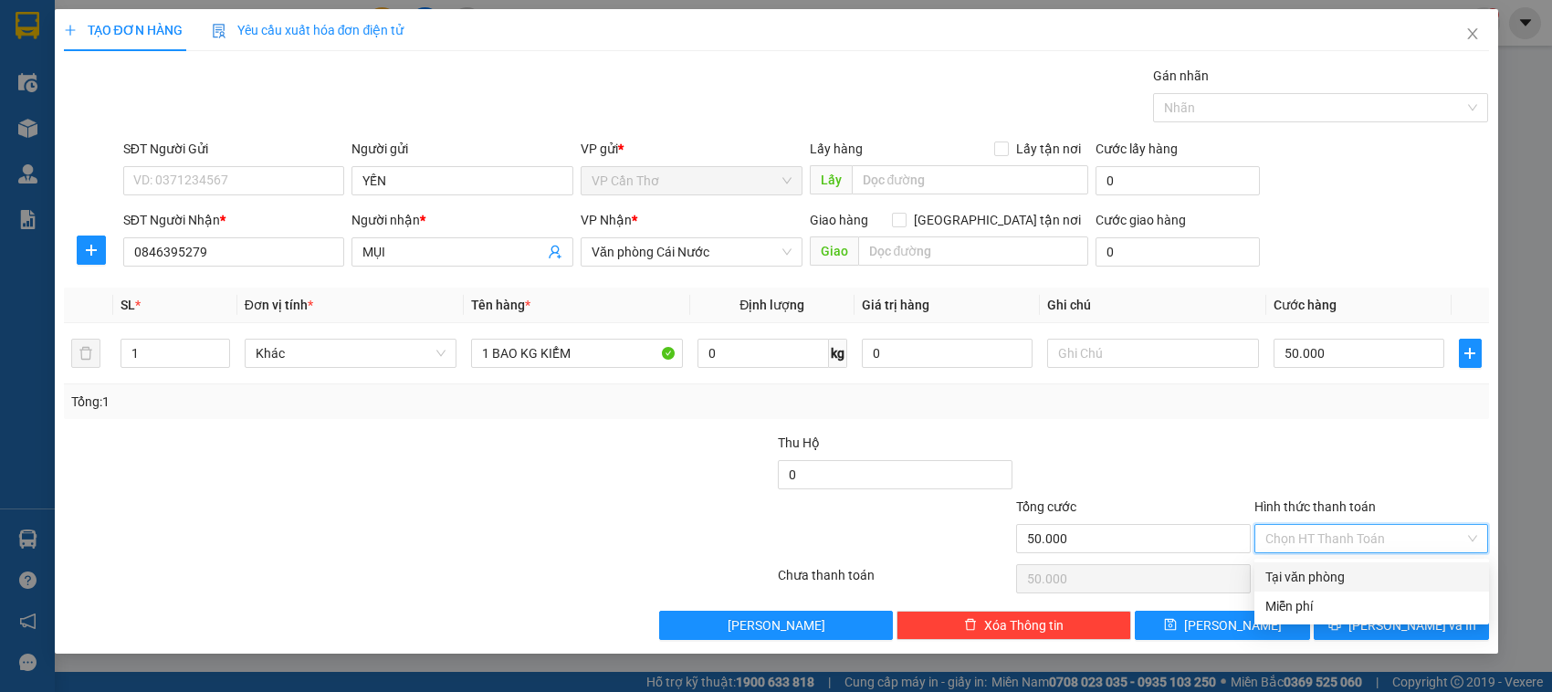
click at [1344, 572] on div "Tại văn phòng" at bounding box center [1371, 577] width 213 height 20
type input "0"
click at [1344, 572] on div "Chọn HT Thanh Toán" at bounding box center [1371, 579] width 238 height 37
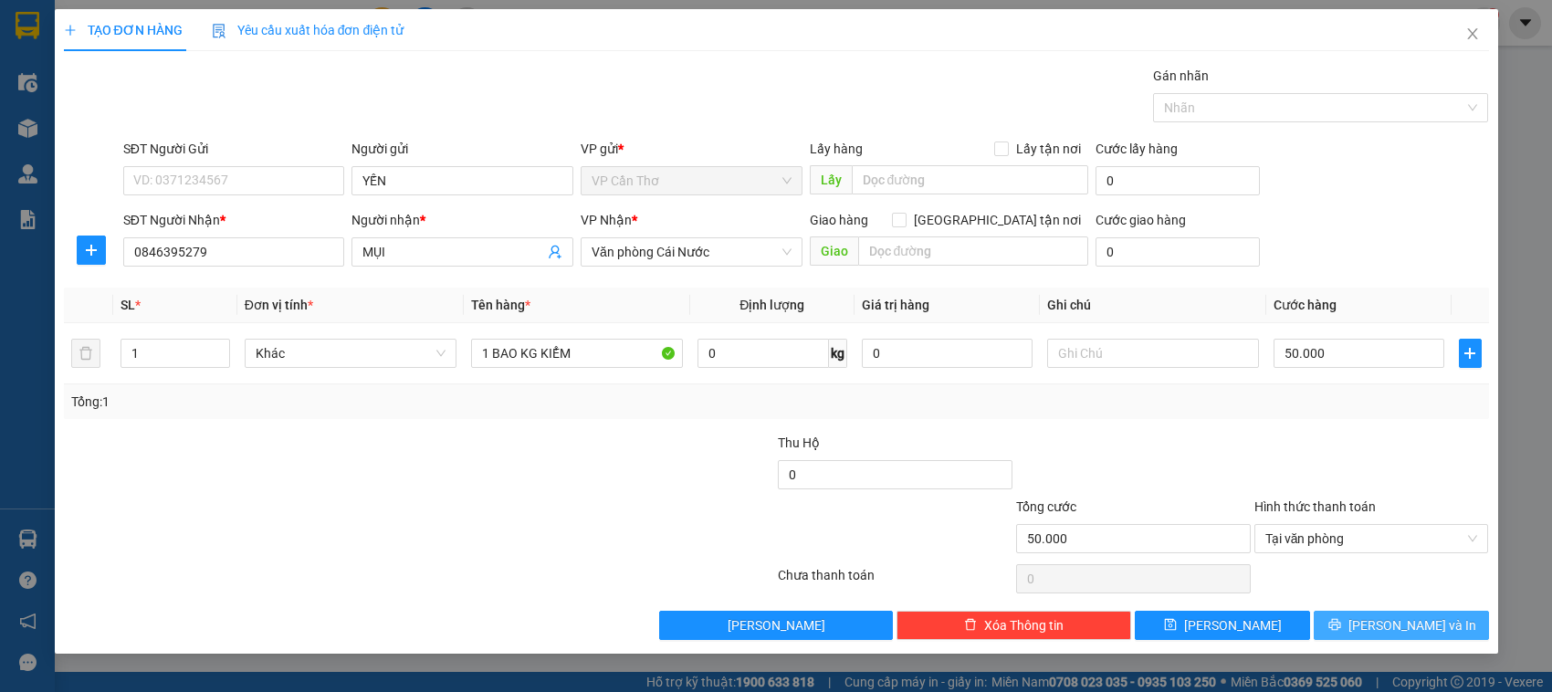
click at [1356, 623] on button "[PERSON_NAME] và In" at bounding box center [1401, 625] width 175 height 29
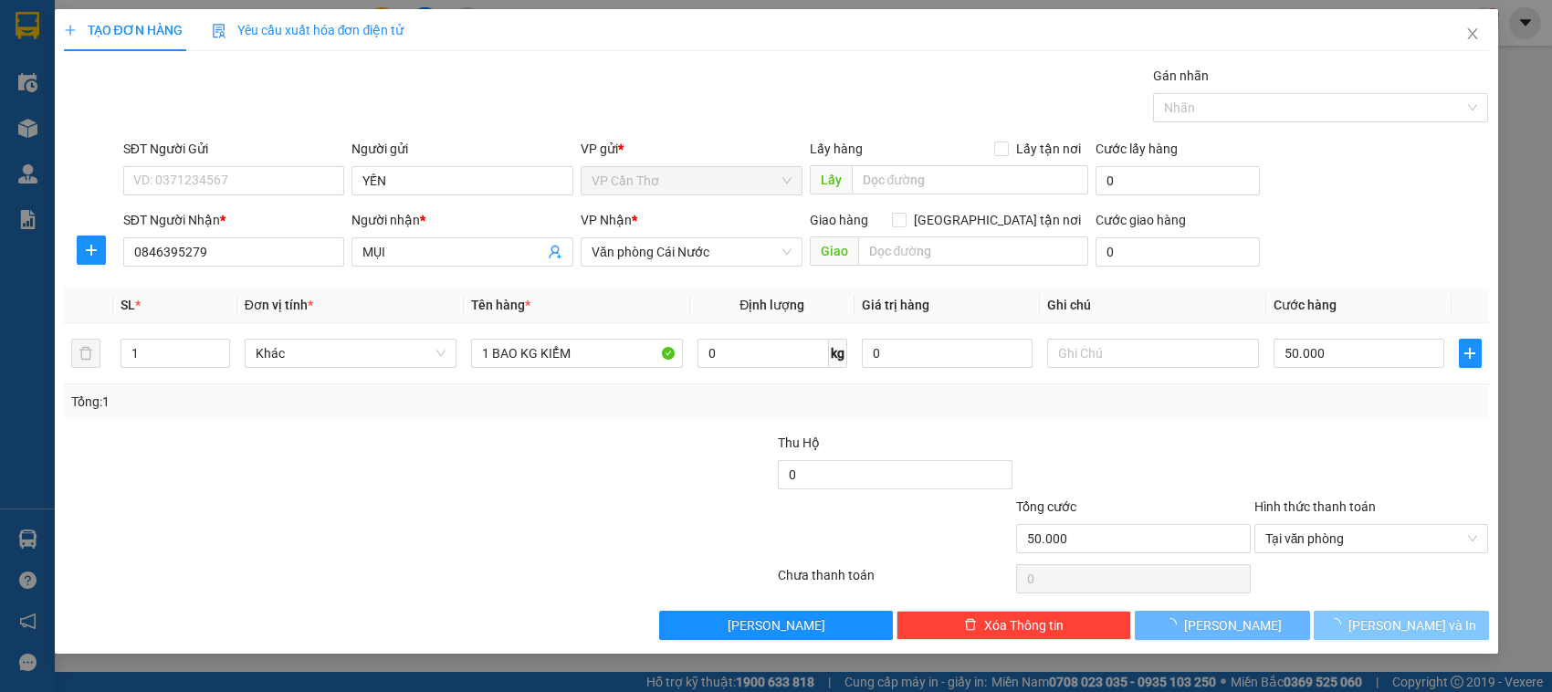
click at [1356, 623] on button "[PERSON_NAME] và In" at bounding box center [1401, 625] width 175 height 29
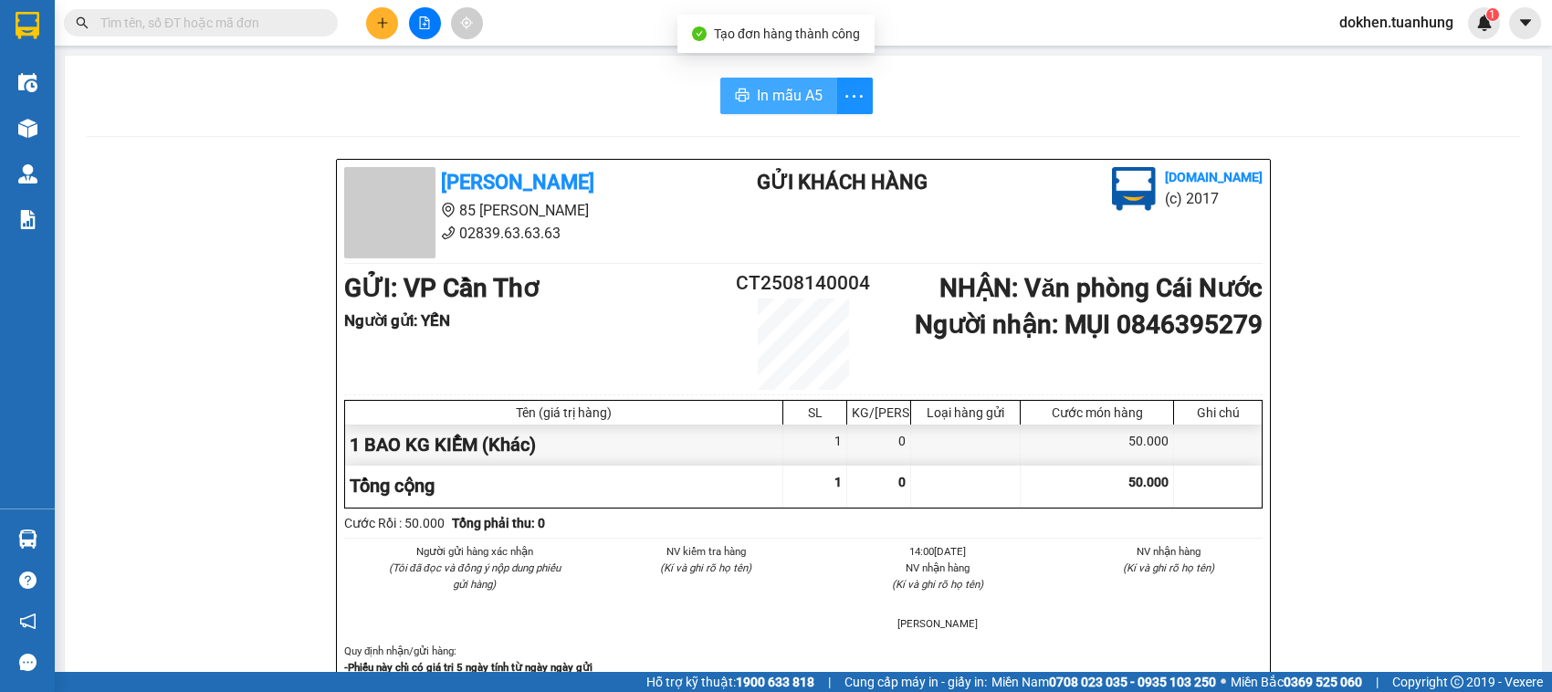
click at [799, 89] on span "In mẫu A5" at bounding box center [790, 95] width 66 height 23
click at [1202, 618] on div "Người gửi hàng xác nhận (Tôi đã đọc và đồng ý nộp dung phiếu gửi hàng) NV kiểm …" at bounding box center [804, 593] width 926 height 100
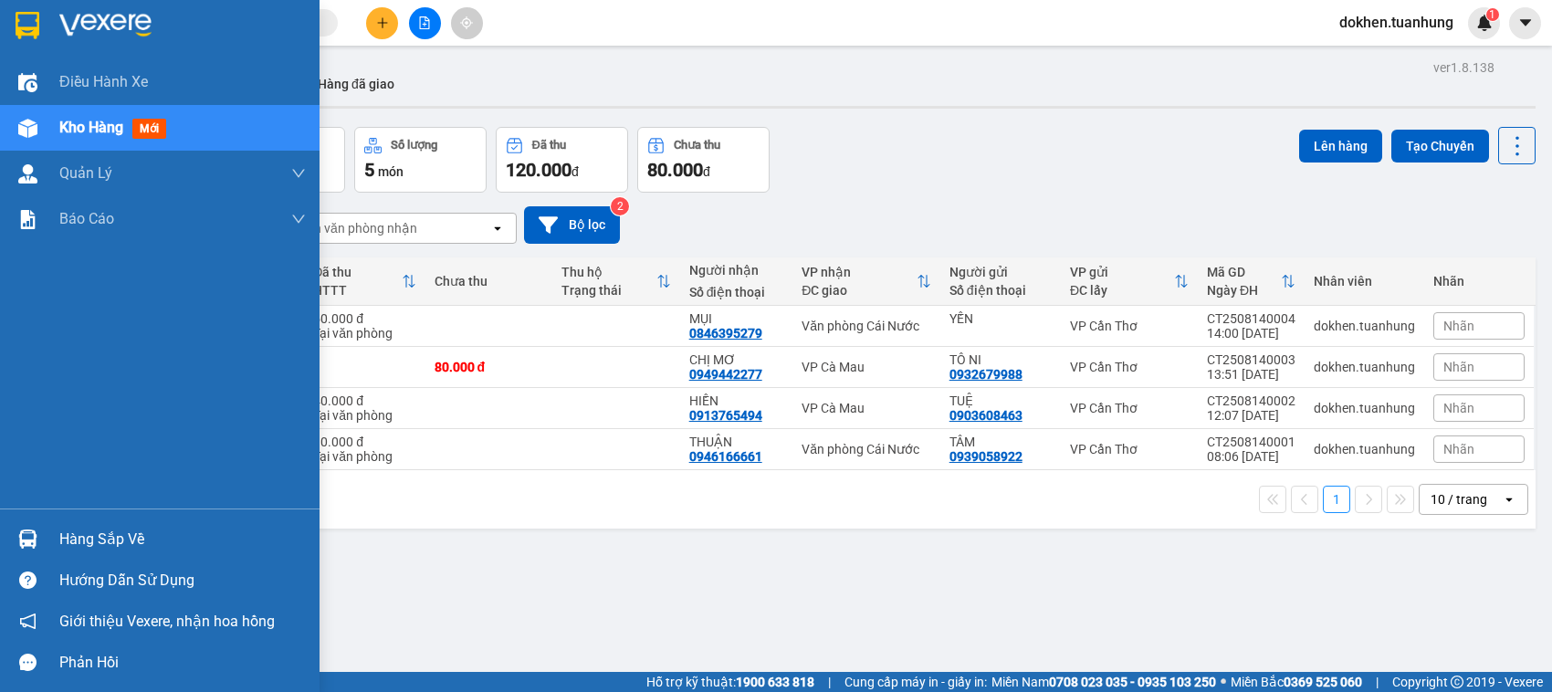
click at [75, 537] on div "Hàng sắp về" at bounding box center [182, 539] width 246 height 27
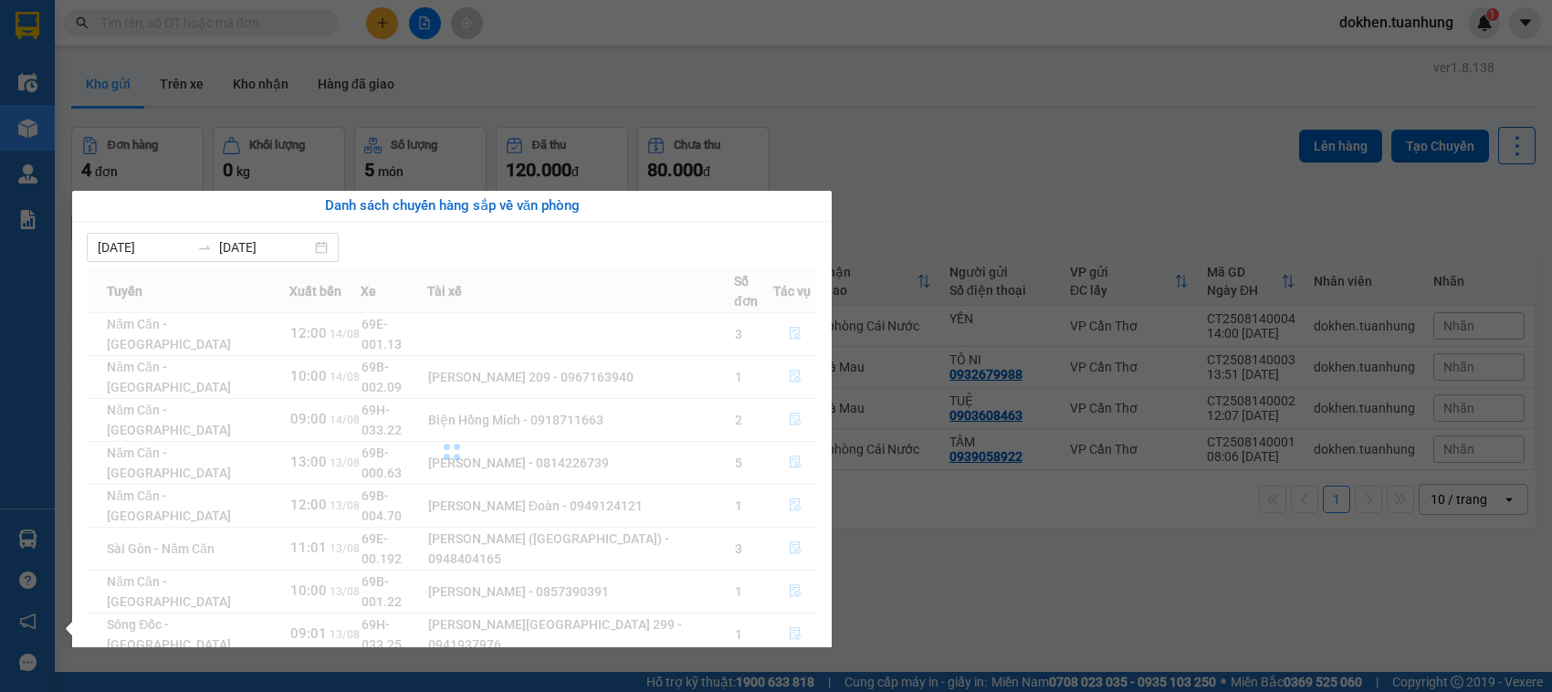
click at [75, 537] on div "[DATE] [DATE] Tuyến Xuất [GEOGRAPHIC_DATA] Số đơn Tác vụ Năm Căn - [GEOGRAPHIC_…" at bounding box center [452, 509] width 760 height 575
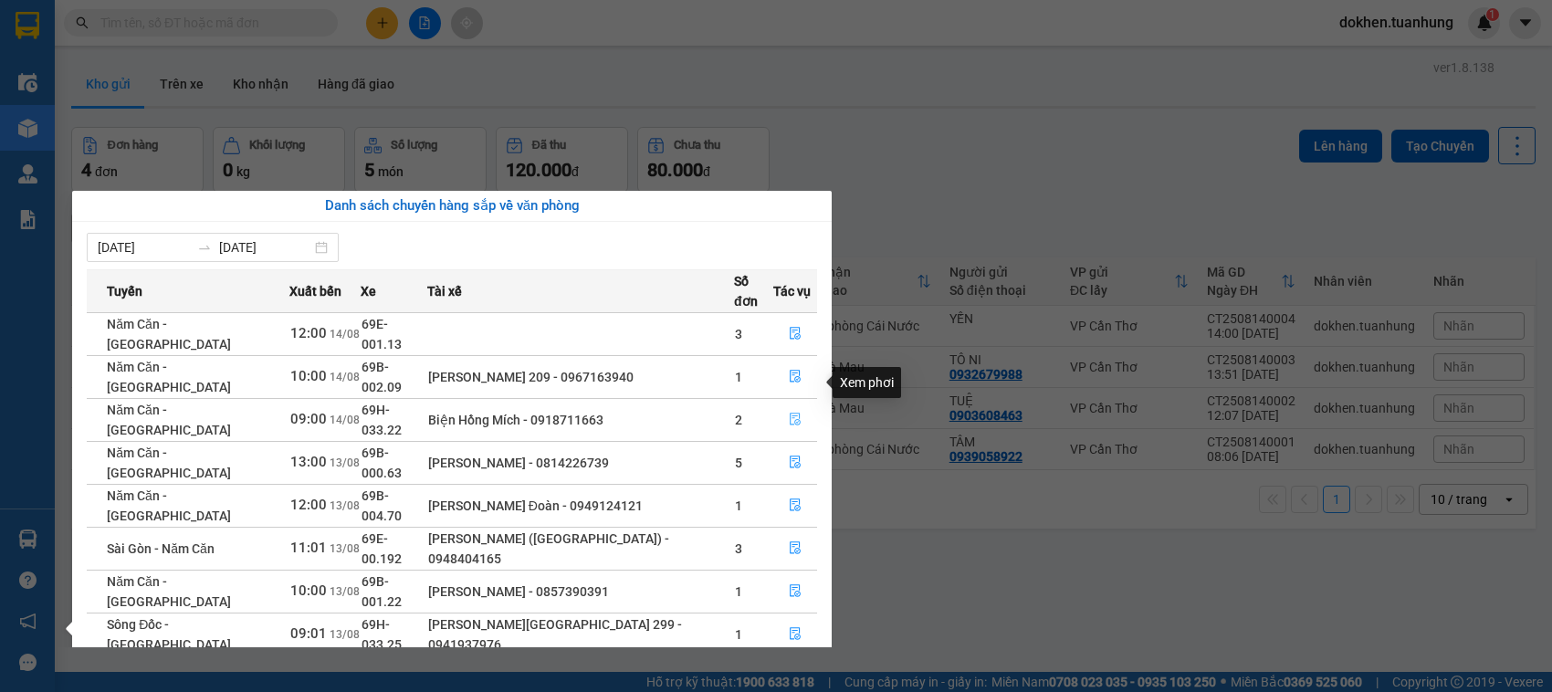
click at [791, 413] on icon "file-done" at bounding box center [795, 419] width 13 height 13
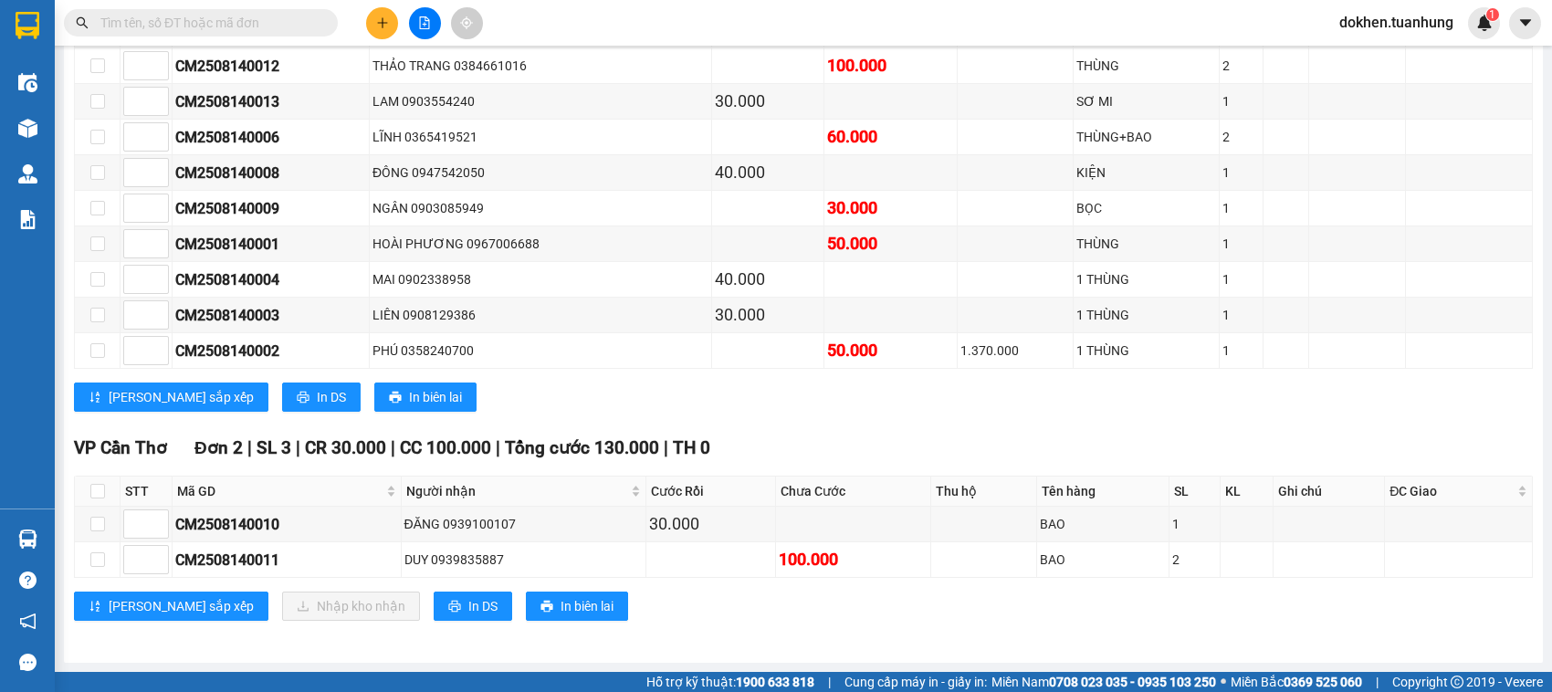
scroll to position [502, 0]
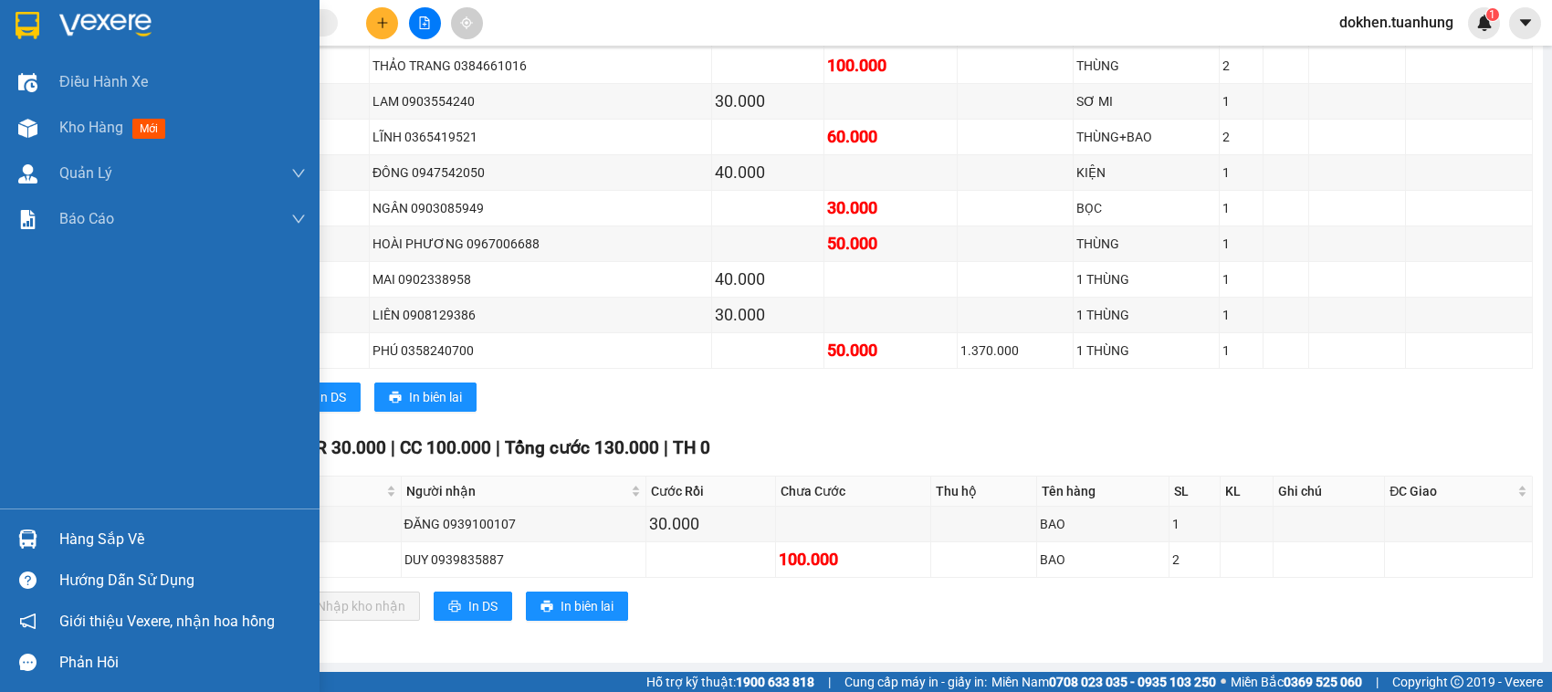
click at [84, 535] on div "Hàng sắp về" at bounding box center [182, 539] width 246 height 27
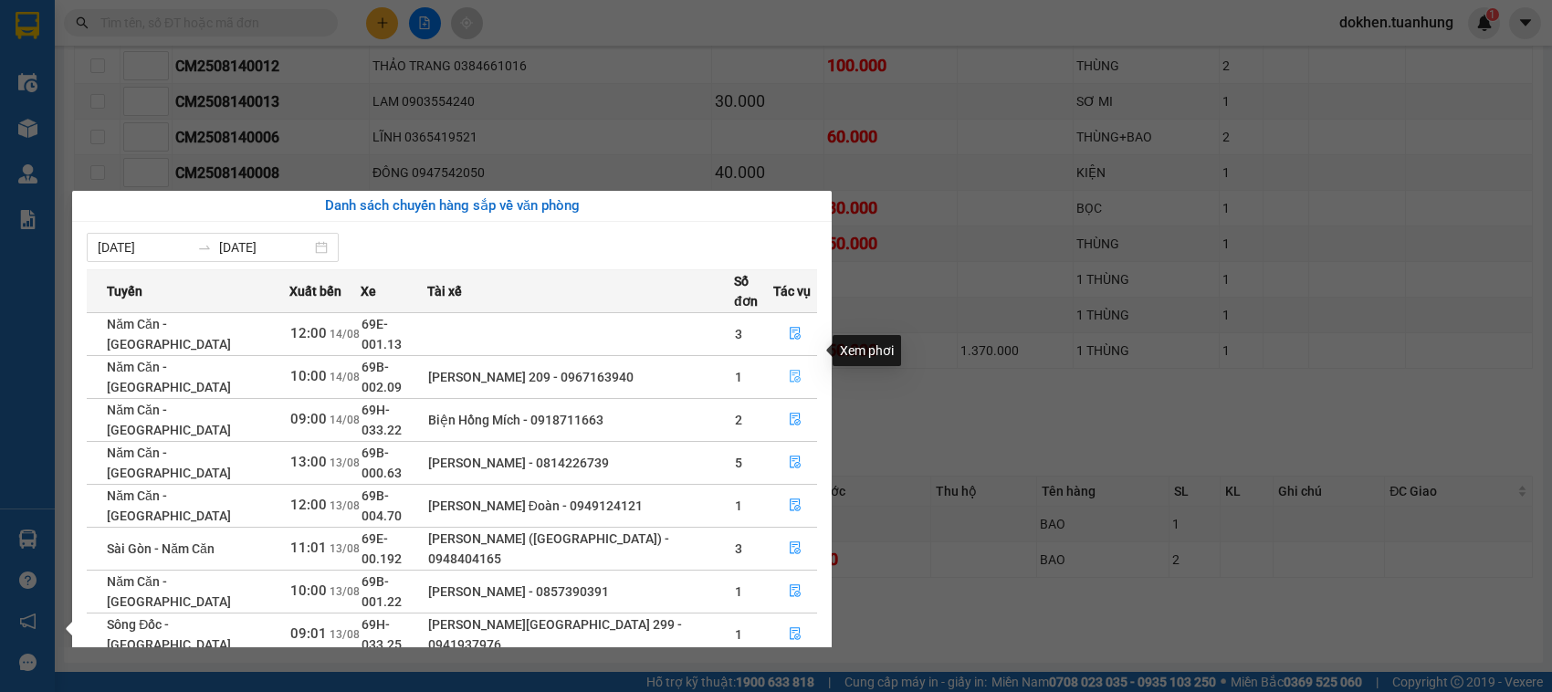
click at [790, 370] on icon "file-done" at bounding box center [795, 376] width 11 height 13
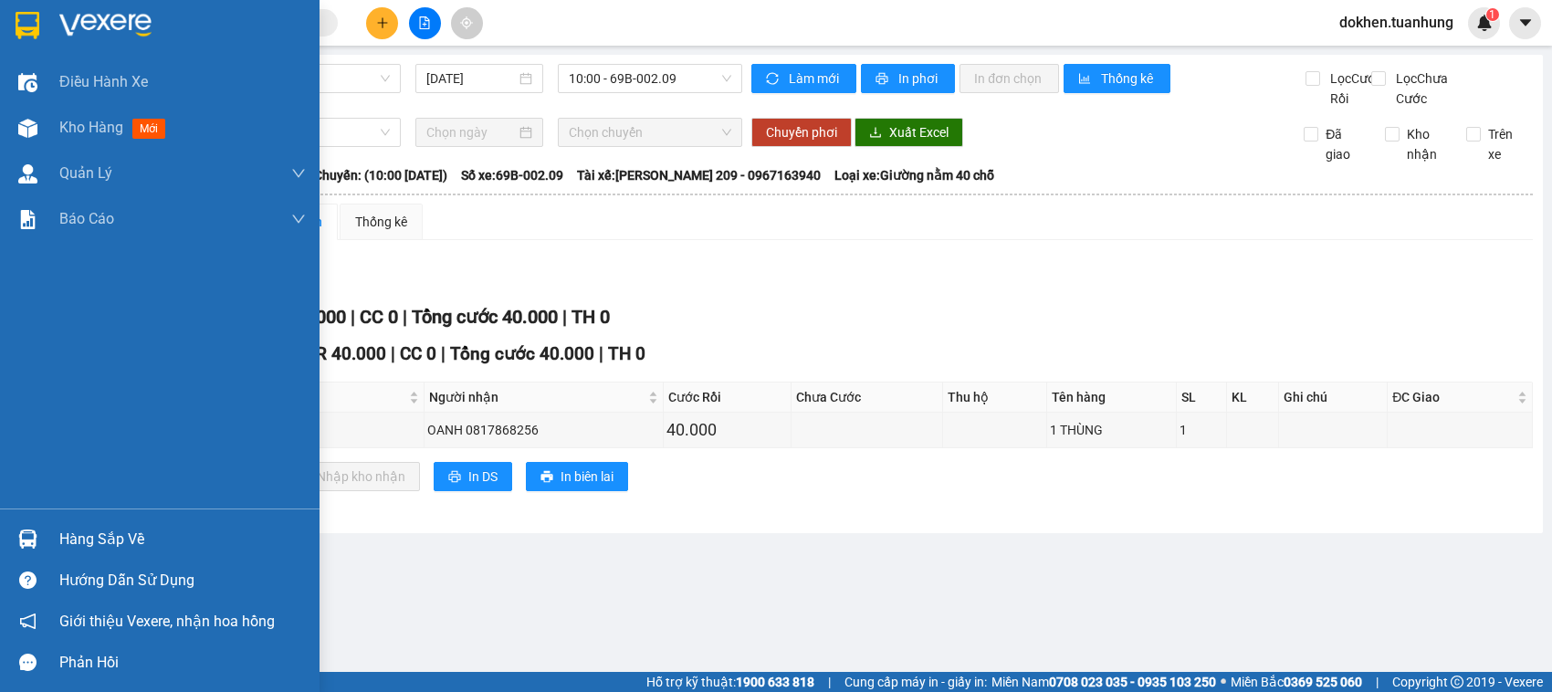
click at [89, 535] on div "Hàng sắp về" at bounding box center [182, 539] width 246 height 27
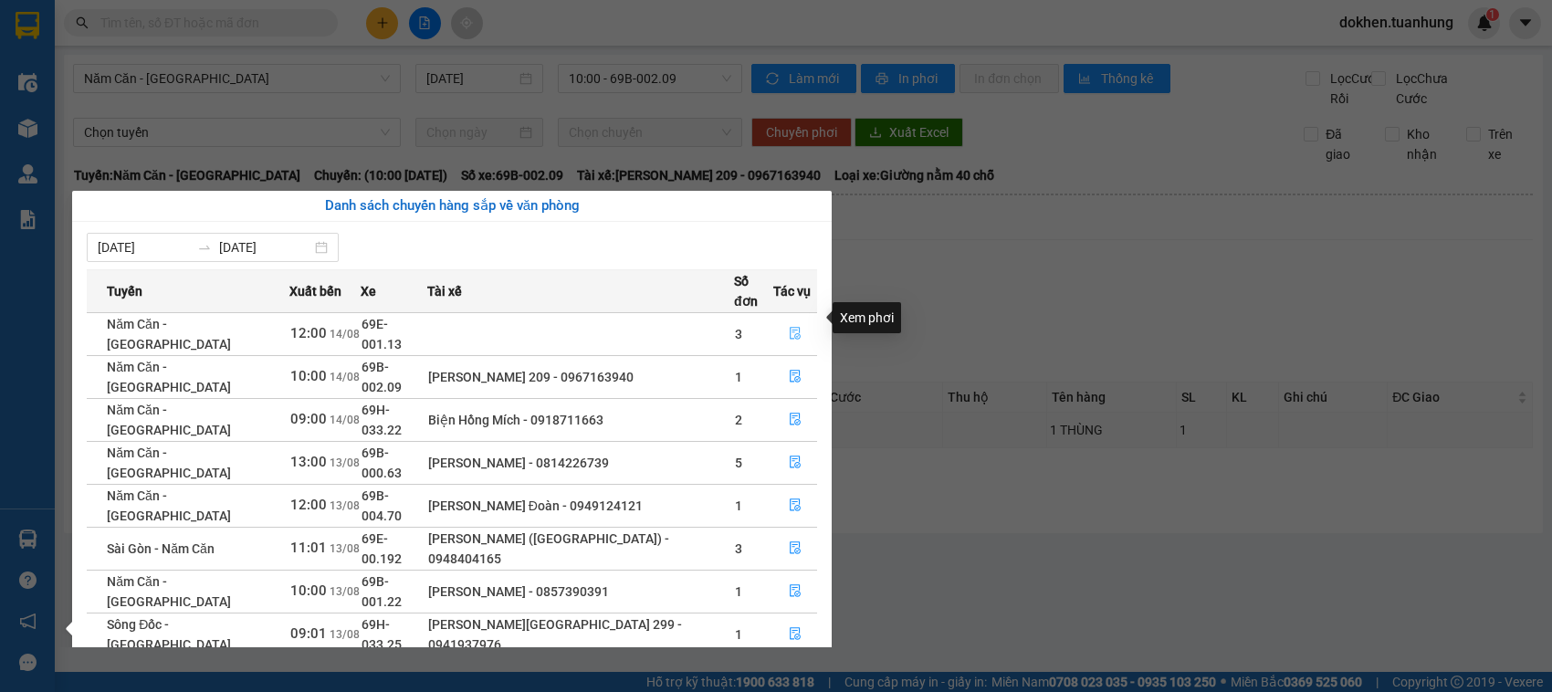
click at [791, 327] on icon "file-done" at bounding box center [795, 333] width 13 height 13
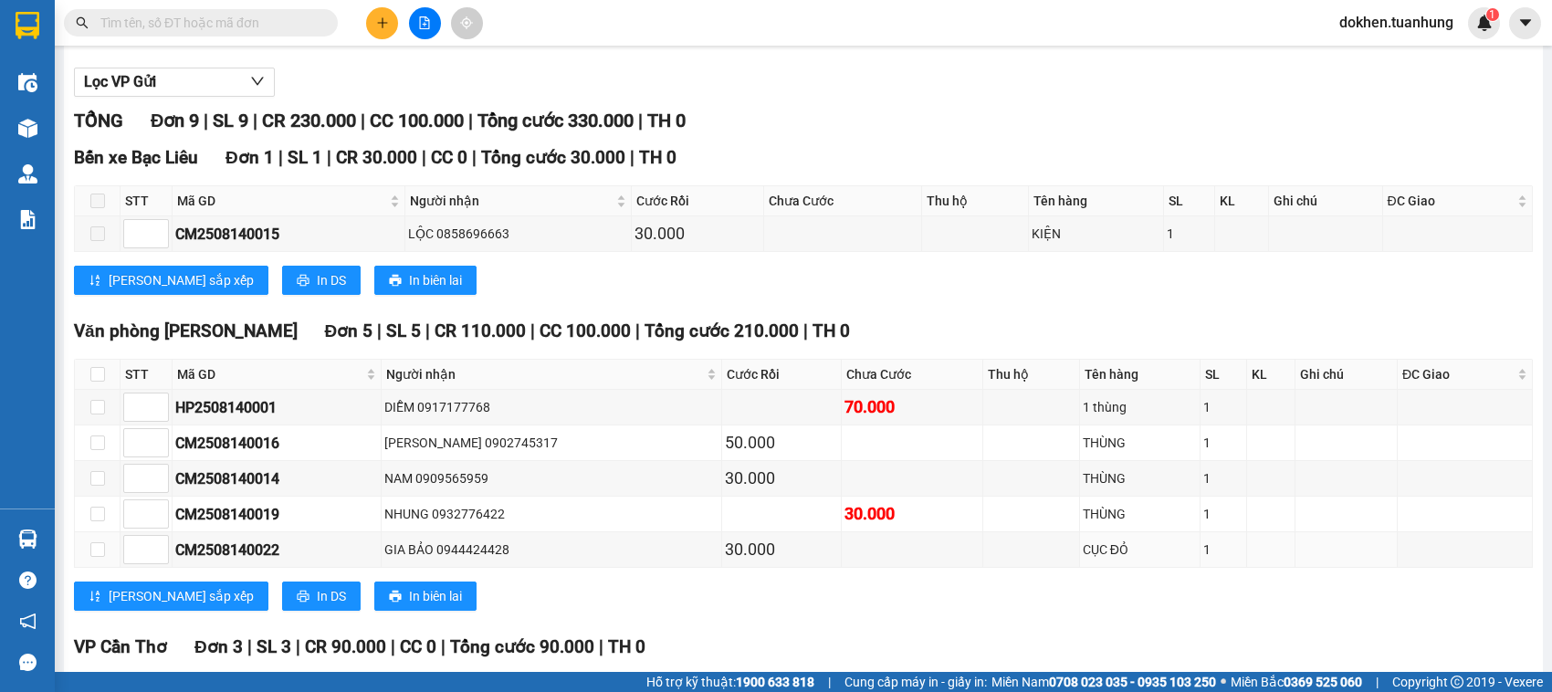
scroll to position [114, 0]
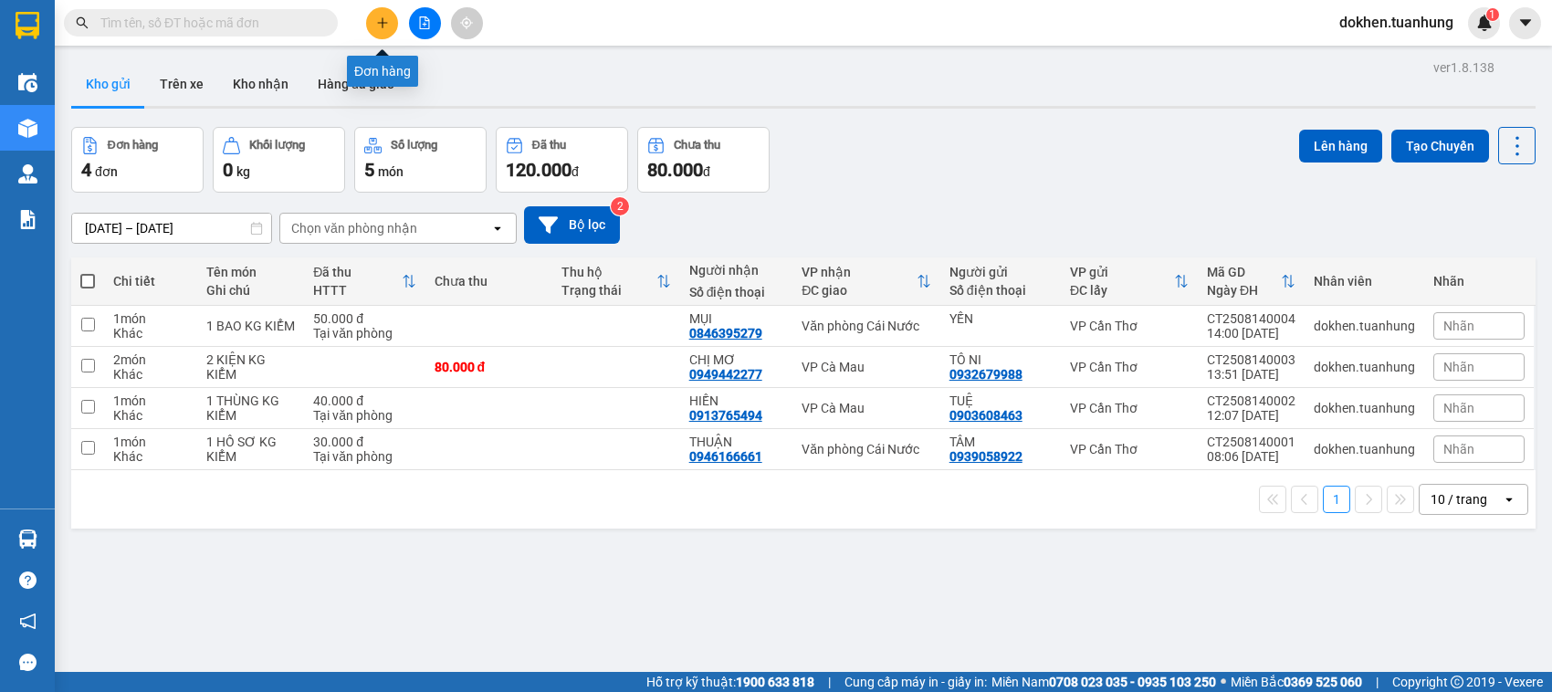
click at [383, 26] on icon "plus" at bounding box center [382, 22] width 13 height 13
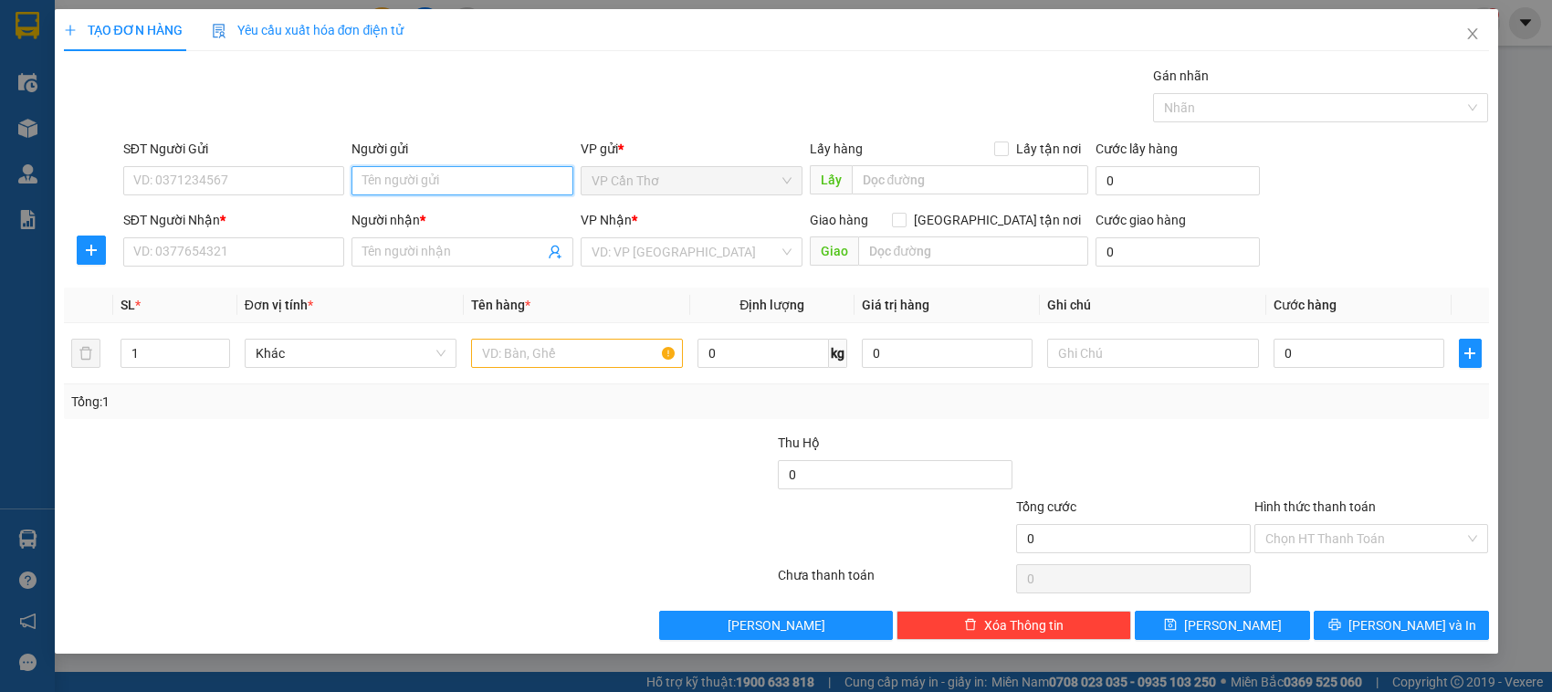
click at [381, 179] on input "Người gửi" at bounding box center [462, 180] width 222 height 29
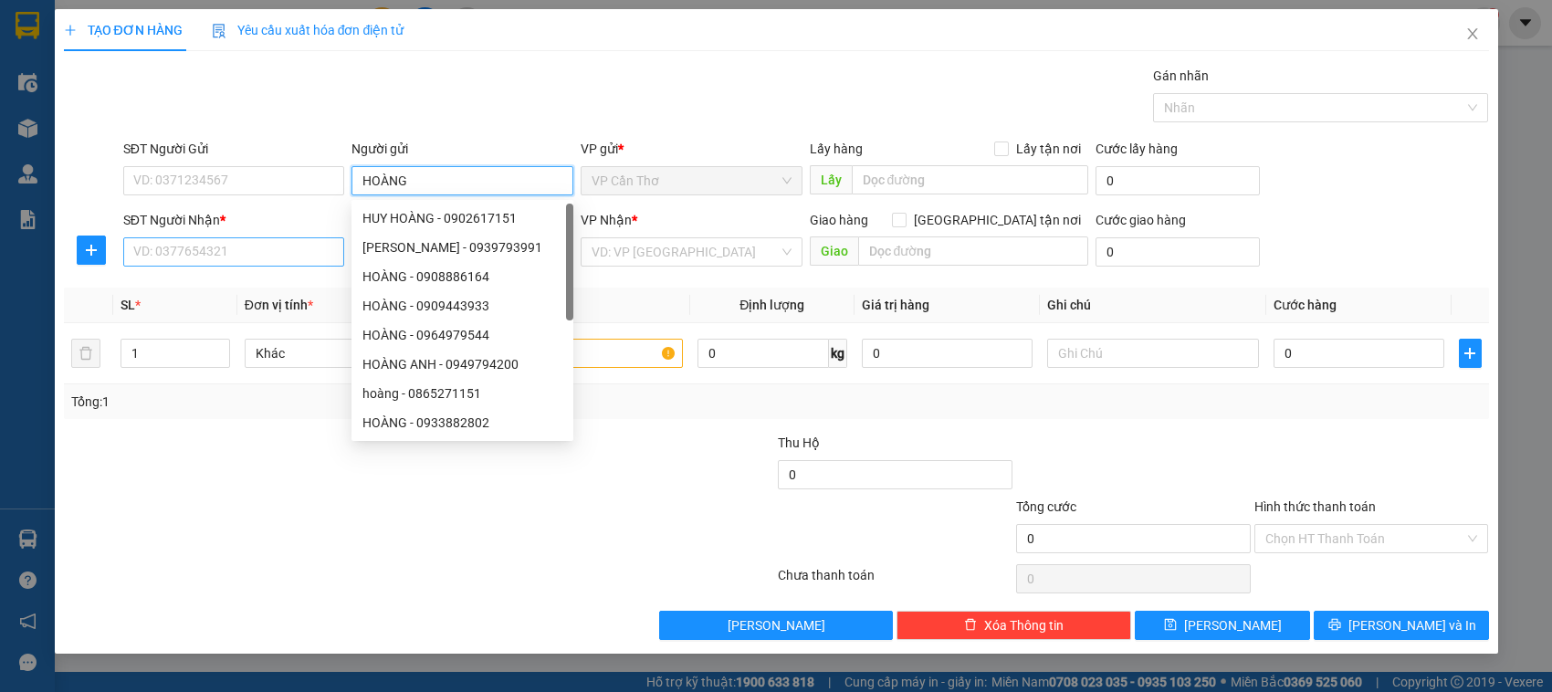
type input "HOÀNG"
click at [278, 251] on input "SĐT Người Nhận *" at bounding box center [234, 251] width 222 height 29
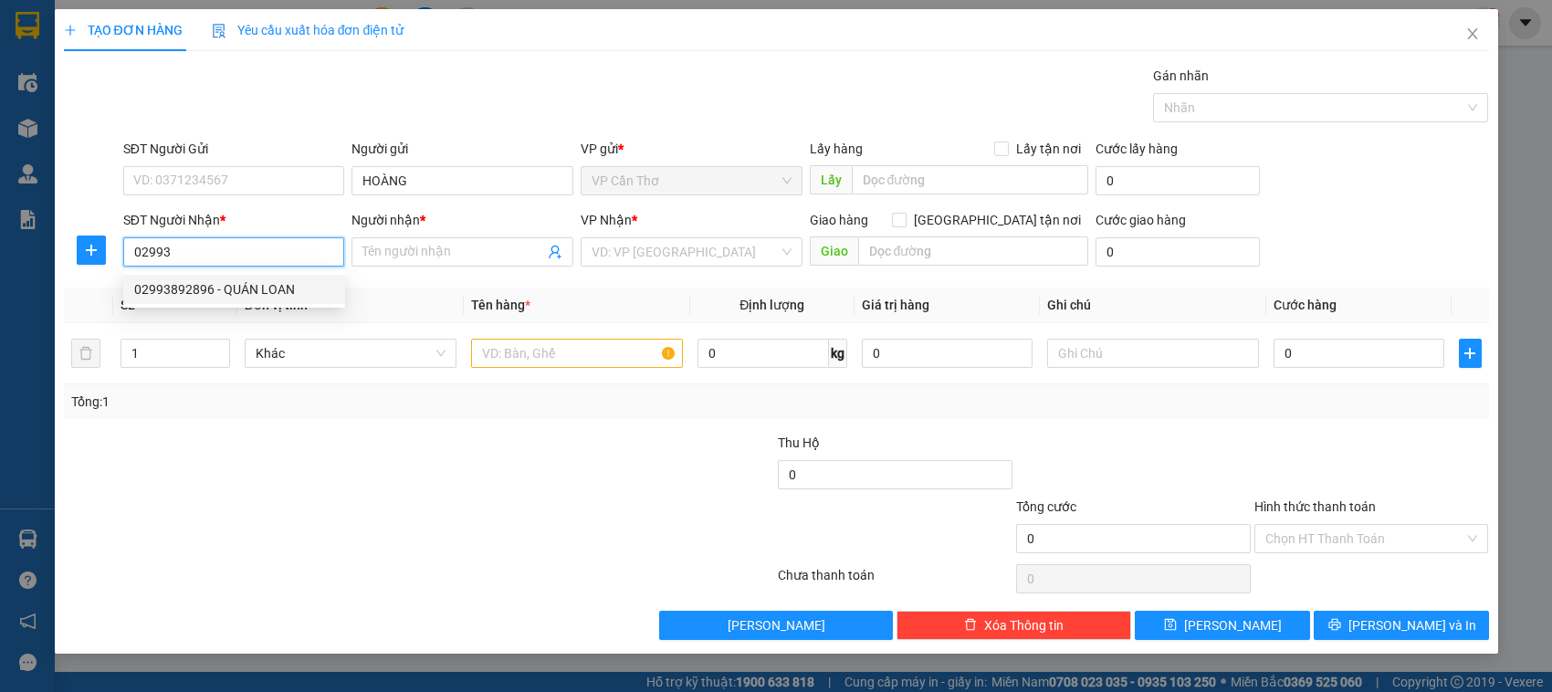
click at [261, 284] on div "02993892896 - QUÁN LOAN" at bounding box center [234, 289] width 200 height 20
type input "02993892896"
type input "QUÁN LOAN"
type input "02993892896"
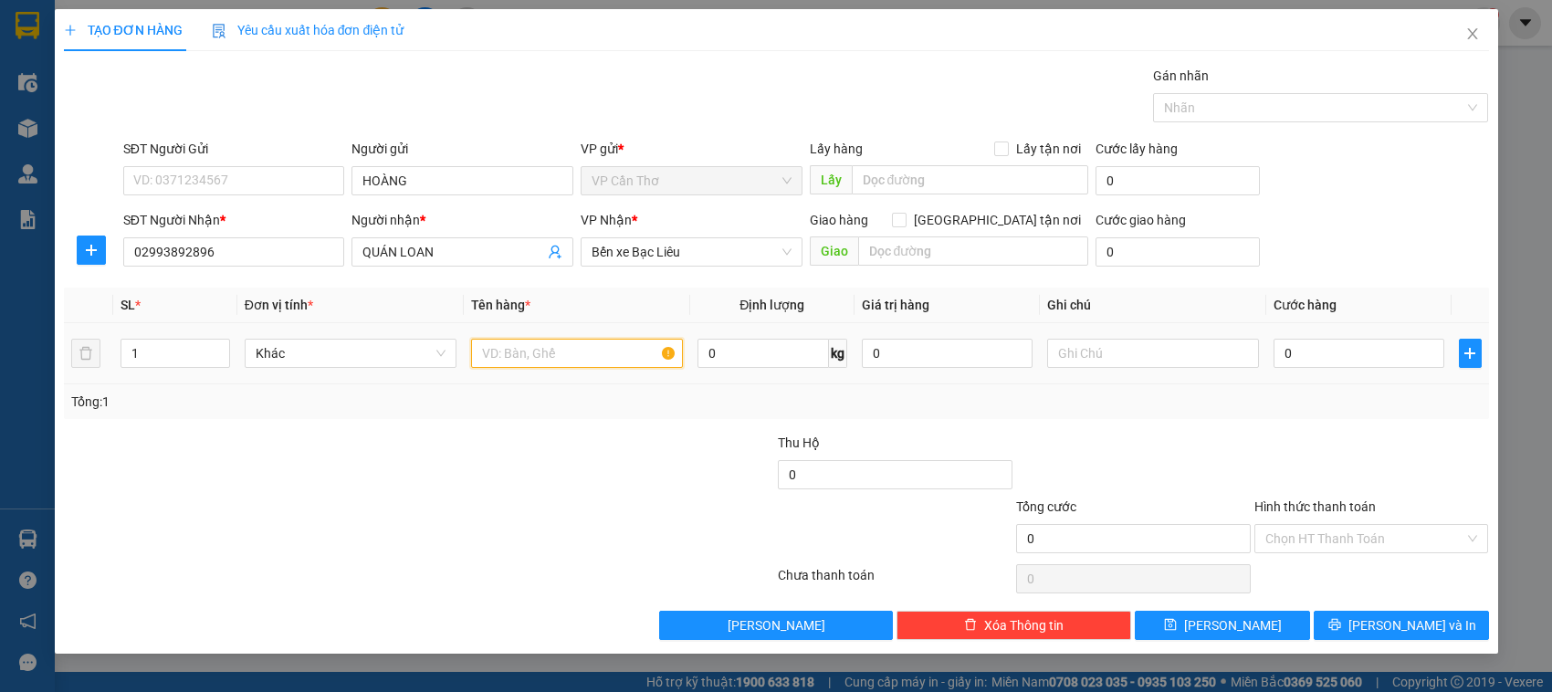
click at [512, 357] on input "text" at bounding box center [577, 353] width 212 height 29
click at [503, 352] on input "1 BA KG KIỂM" at bounding box center [577, 353] width 212 height 29
click at [504, 352] on input "1 BA KG KIỂM" at bounding box center [577, 353] width 212 height 29
type input "1 BAO KG KIỂM"
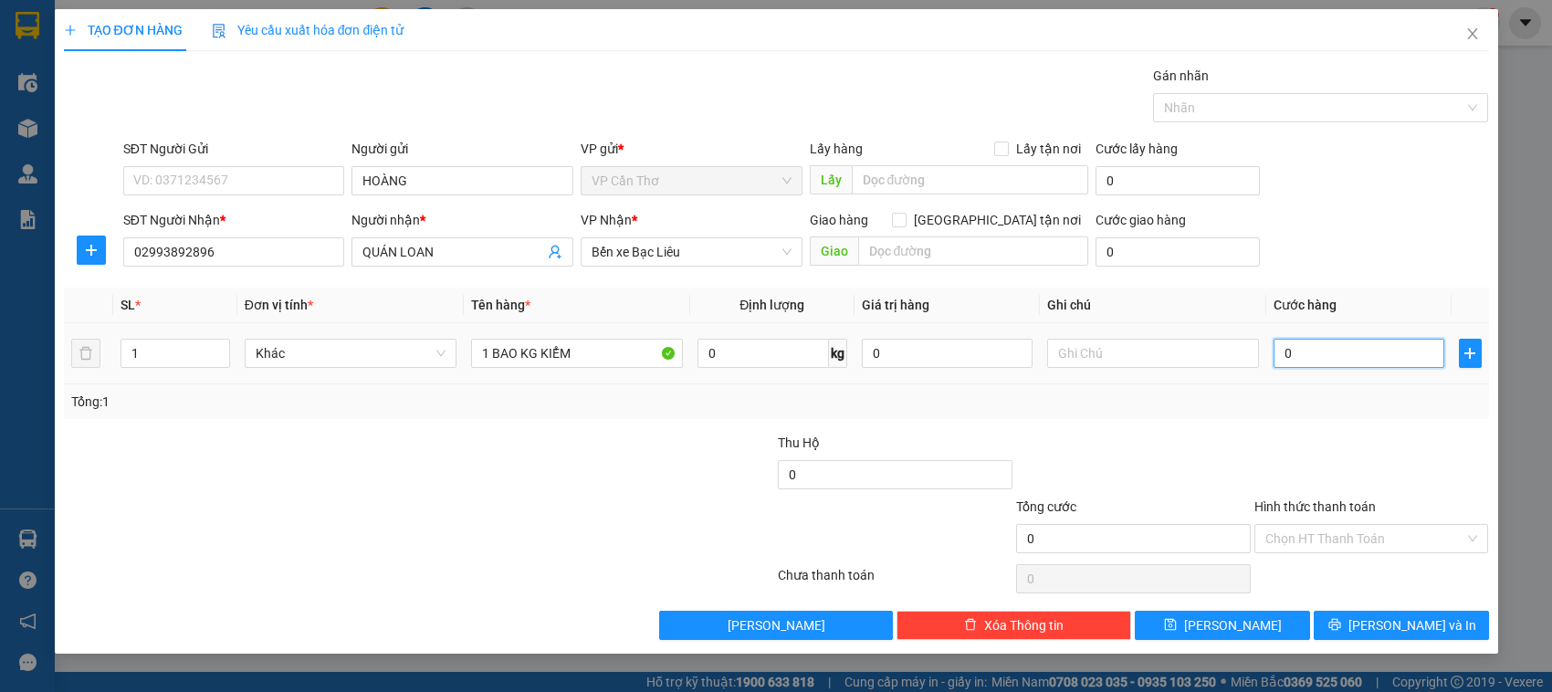
click at [905, 354] on input "0" at bounding box center [1358, 353] width 171 height 29
type input "5"
type input "50"
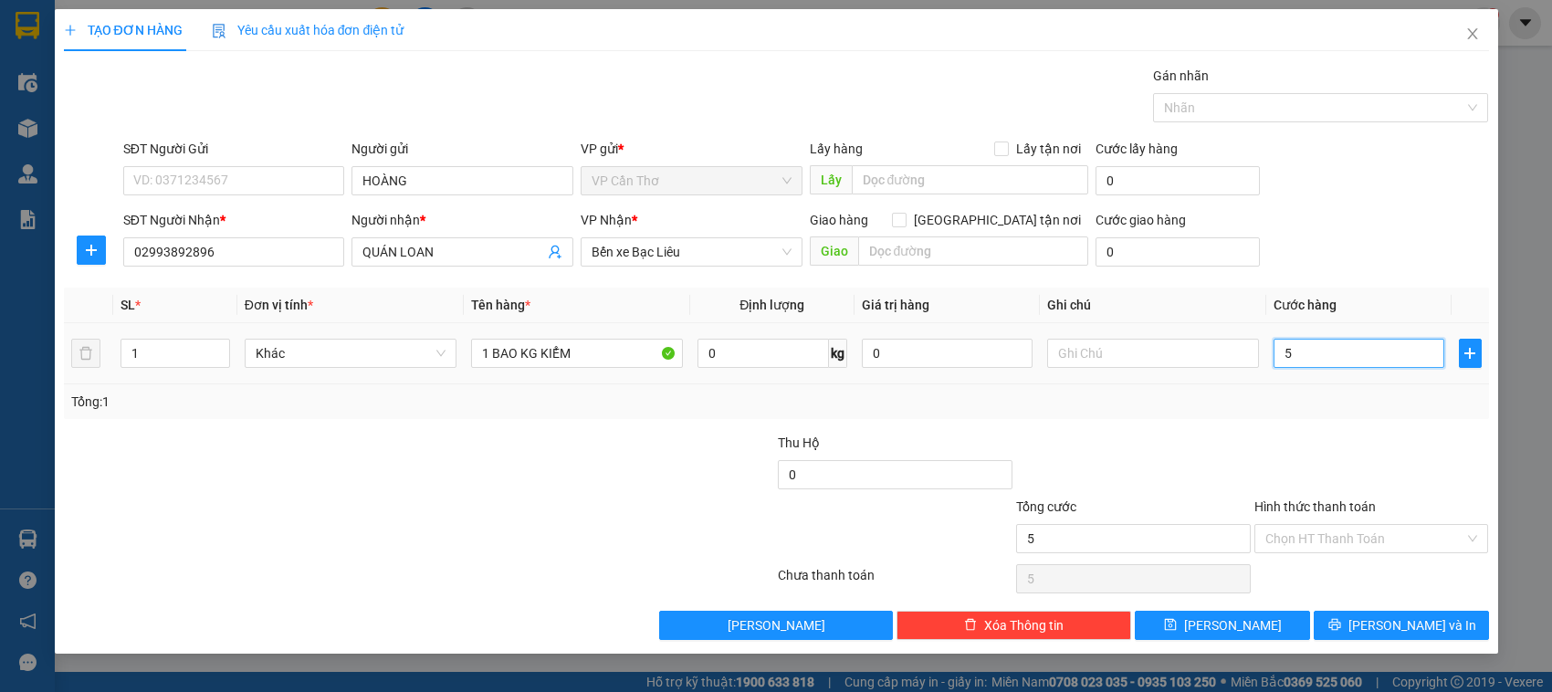
type input "50"
type input "500"
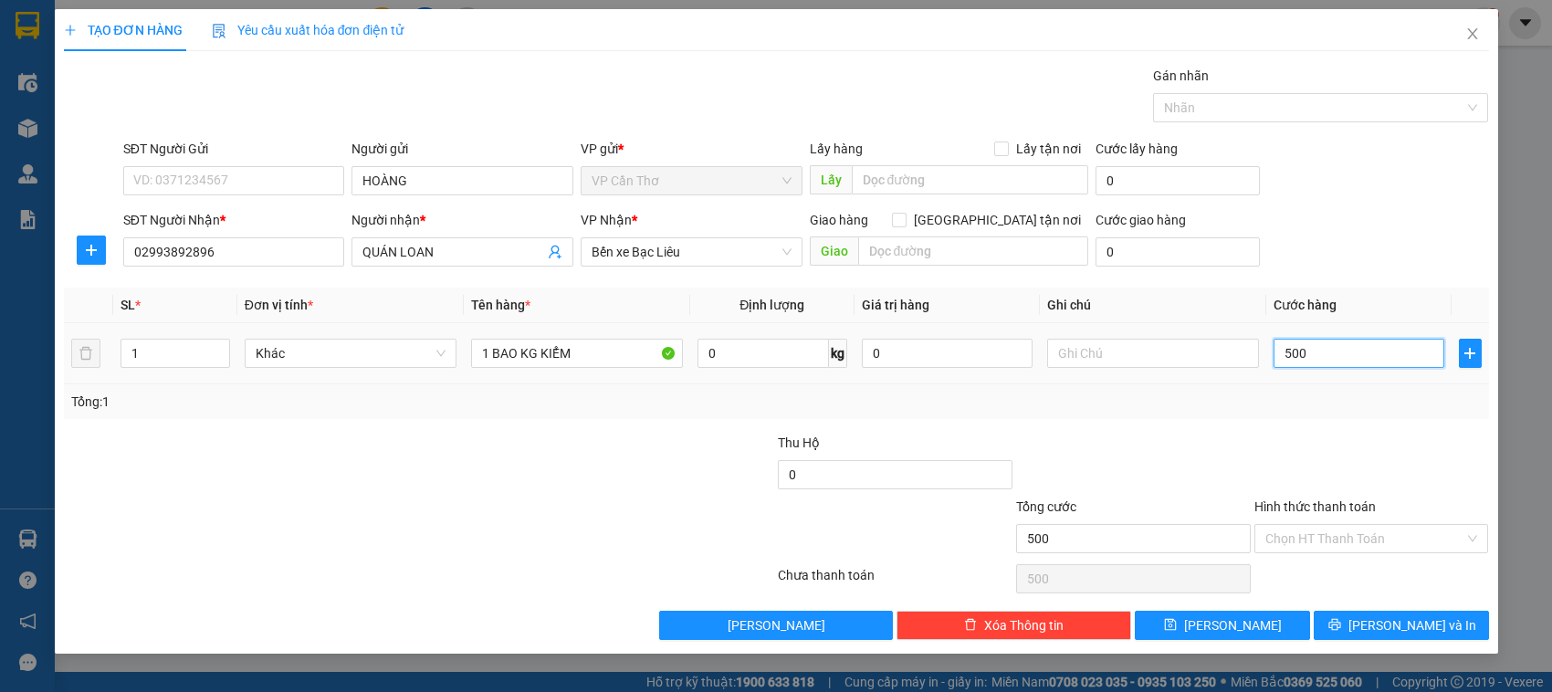
type input "5.000"
type input "50.000"
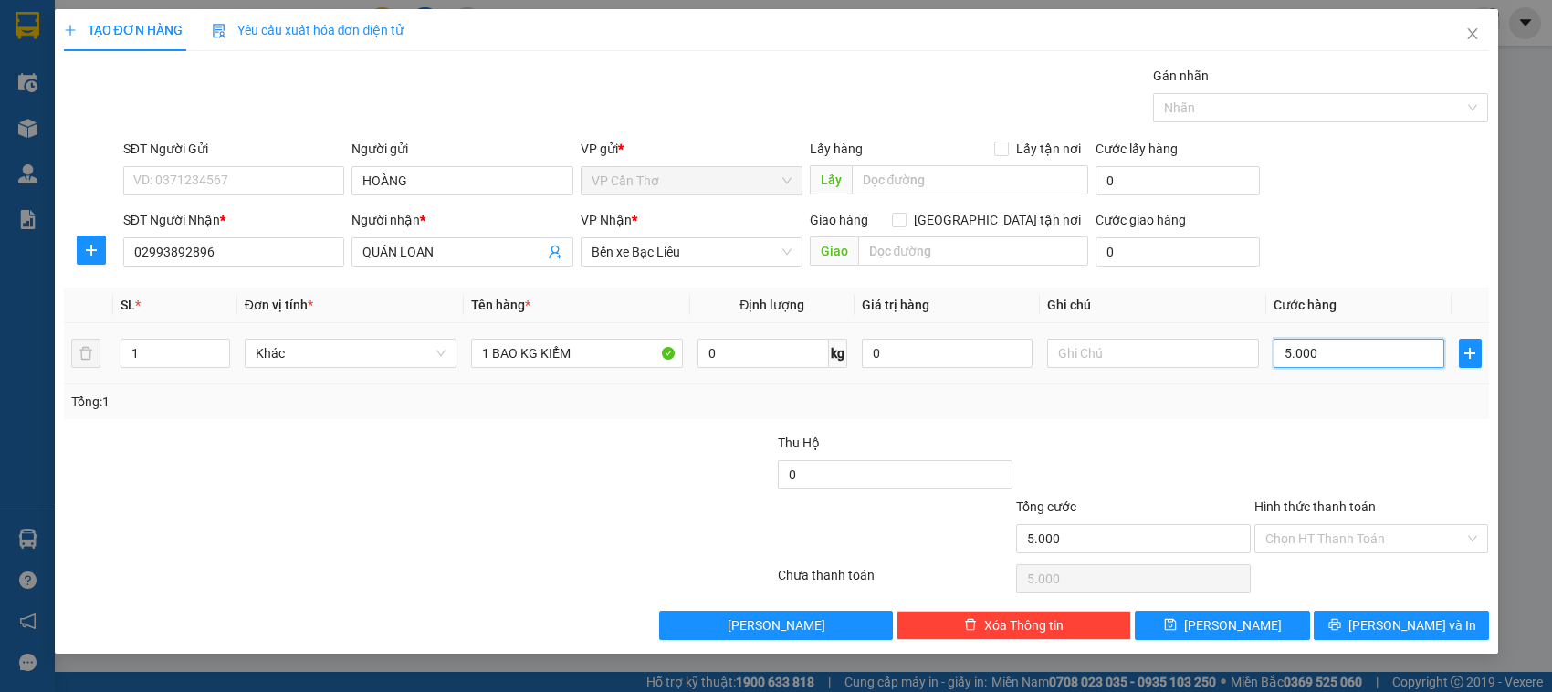
type input "50.000"
click at [905, 534] on input "Hình thức thanh toán" at bounding box center [1365, 538] width 200 height 27
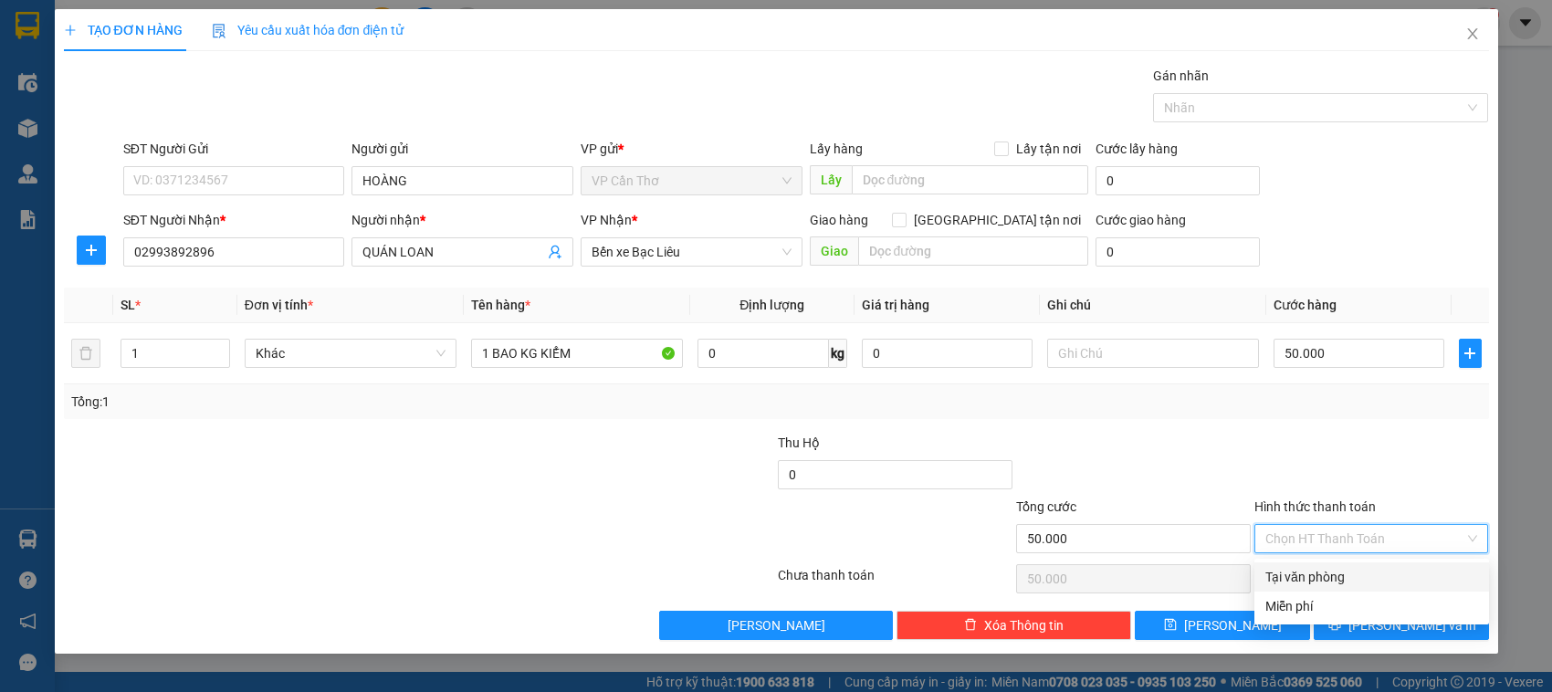
click at [905, 580] on div "Tại văn phòng" at bounding box center [1371, 577] width 213 height 20
type input "0"
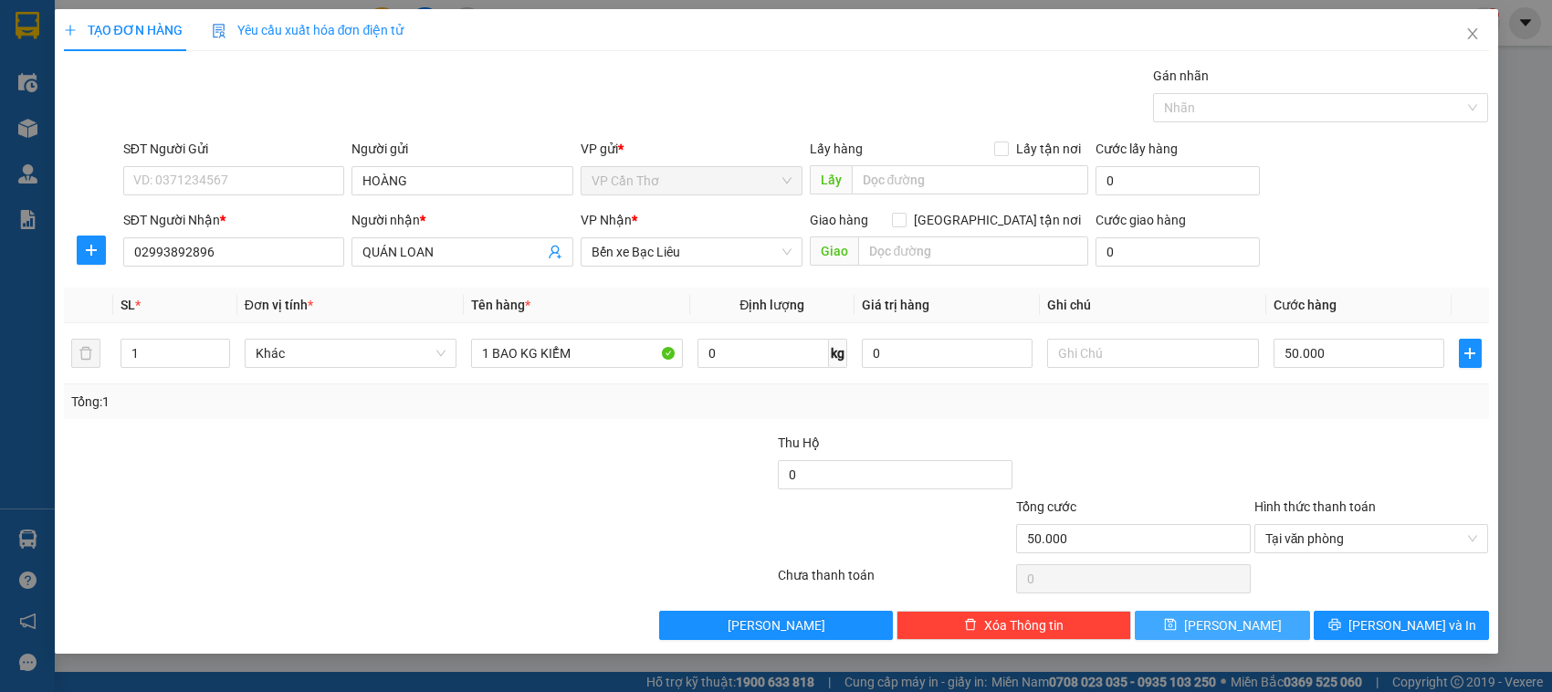
click at [905, 625] on button "[PERSON_NAME]" at bounding box center [1222, 625] width 175 height 29
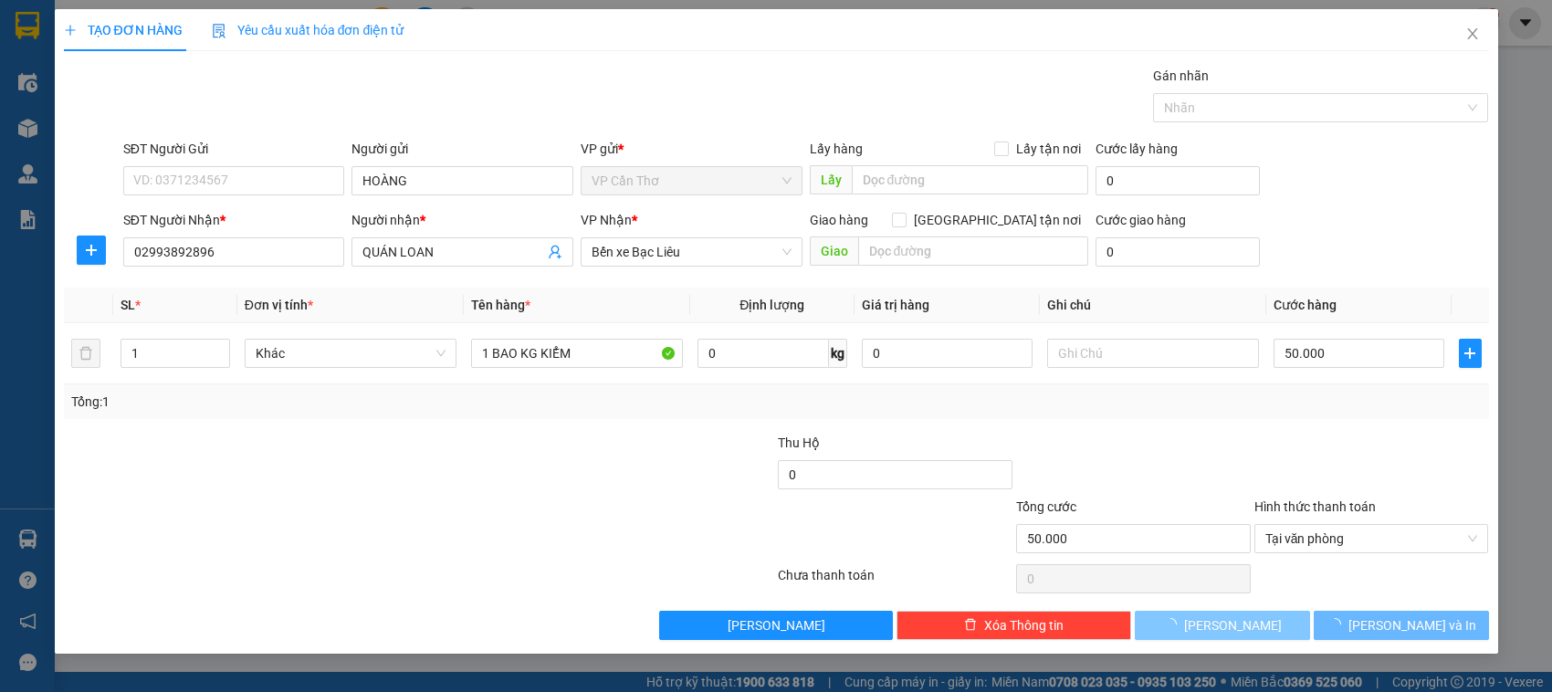
type input "0"
